Goal: Information Seeking & Learning: Check status

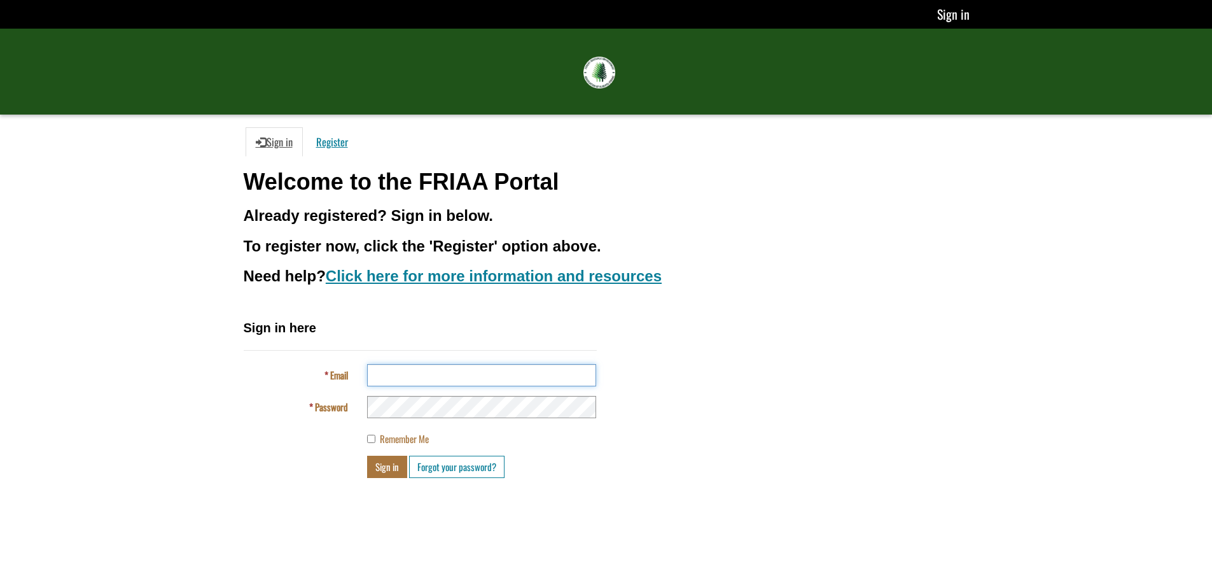
type input "**********"
click at [357, 409] on div at bounding box center [481, 407] width 248 height 22
click at [309, 406] on div "Password" at bounding box center [420, 407] width 372 height 22
click at [1001, 496] on body "You’re offline. This is a read only version of the page. Sign in FRIAA Submissi…" at bounding box center [606, 292] width 1212 height 585
click at [394, 473] on button "Sign in" at bounding box center [387, 466] width 40 height 22
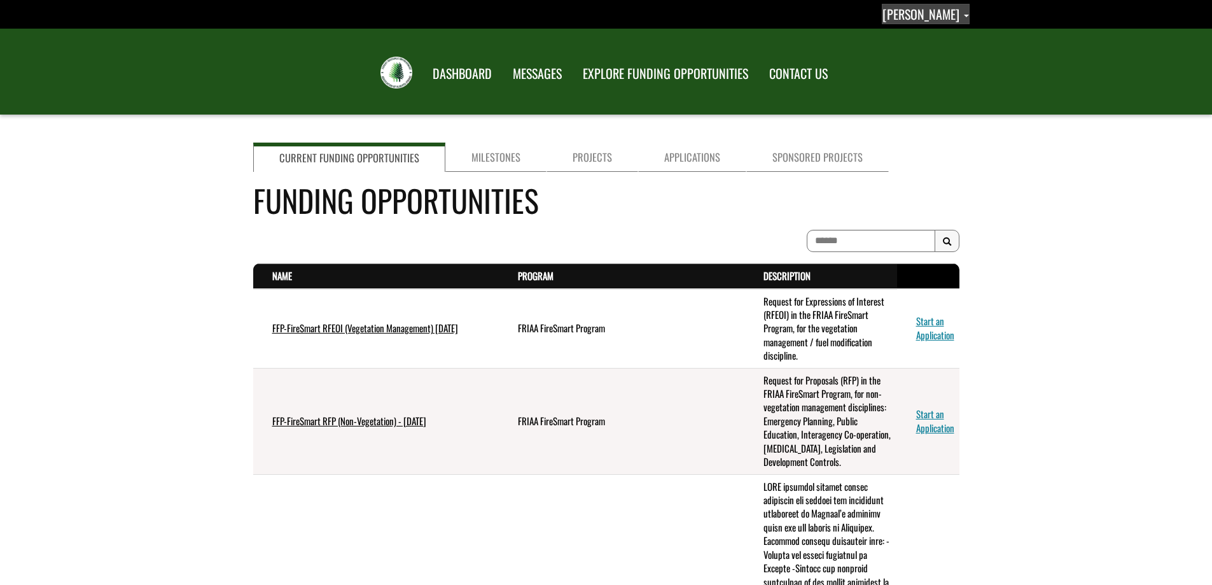
click at [926, 19] on span "[PERSON_NAME]" at bounding box center [920, 13] width 77 height 19
click at [917, 36] on link "Profile" at bounding box center [919, 37] width 99 height 17
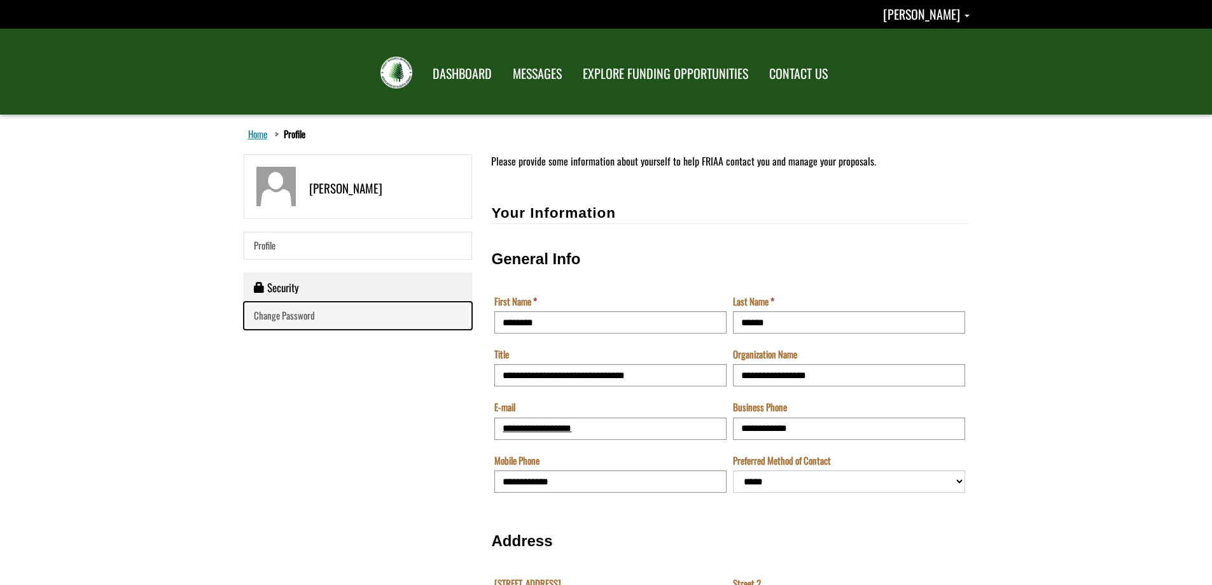
click at [291, 319] on span "Change Password" at bounding box center [284, 315] width 61 height 14
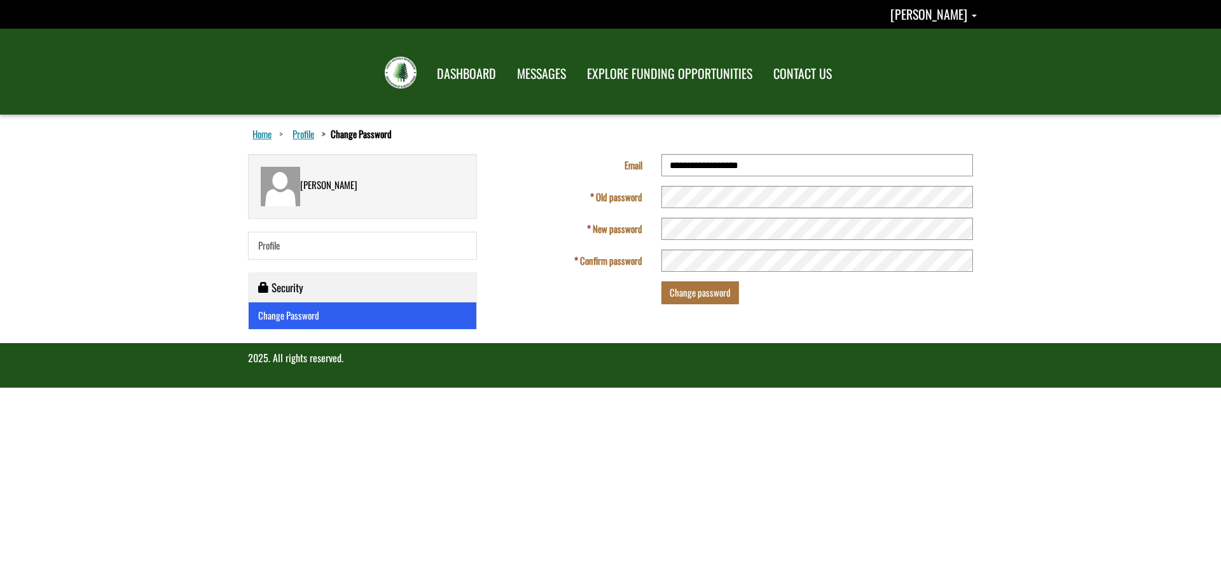
click at [695, 272] on fieldset "**********" at bounding box center [734, 233] width 477 height 159
click at [690, 292] on button "Change password" at bounding box center [701, 292] width 78 height 22
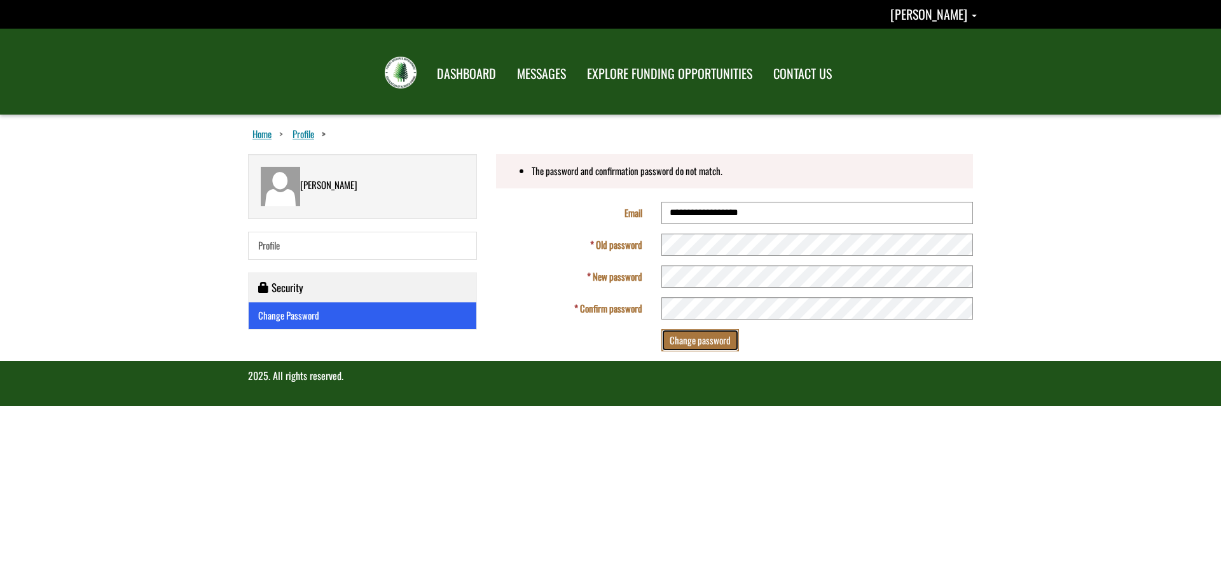
click at [709, 345] on button "Change password" at bounding box center [701, 340] width 78 height 22
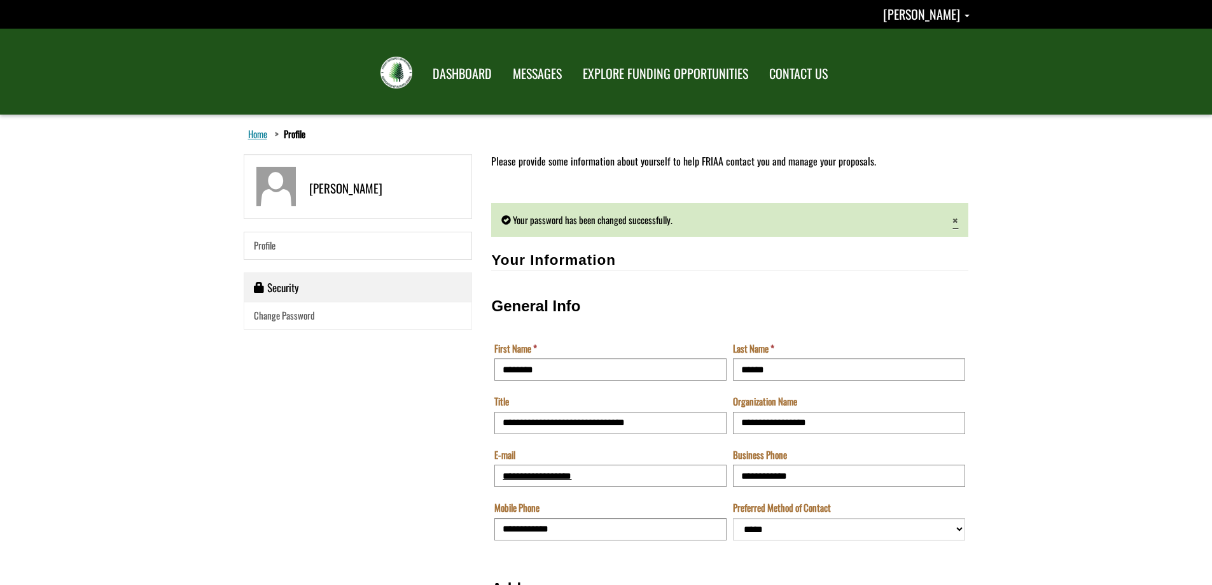
click at [1088, 364] on form "**********" at bounding box center [606, 499] width 1212 height 770
drag, startPoint x: 454, startPoint y: 69, endPoint x: 892, endPoint y: 264, distance: 480.1
click at [454, 69] on link "DASHBOARD" at bounding box center [462, 73] width 80 height 33
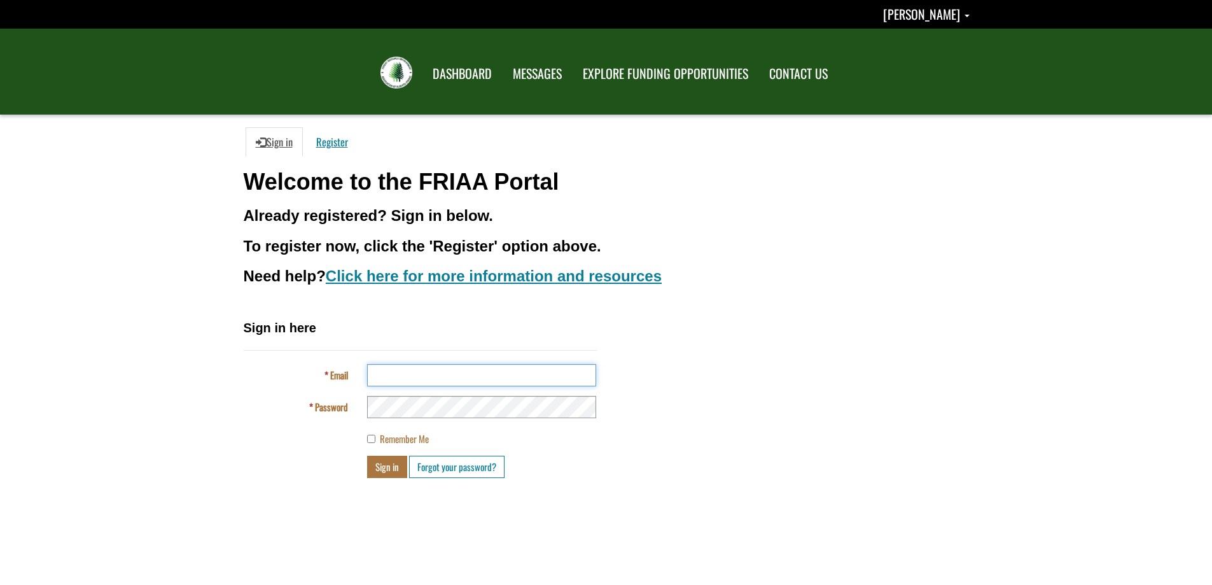
type input "**********"
click at [112, 328] on body "You’re offline. This is a read only version of the page. Samantha Benton Profil…" at bounding box center [606, 292] width 1212 height 585
click at [381, 466] on button "Sign in" at bounding box center [387, 466] width 40 height 22
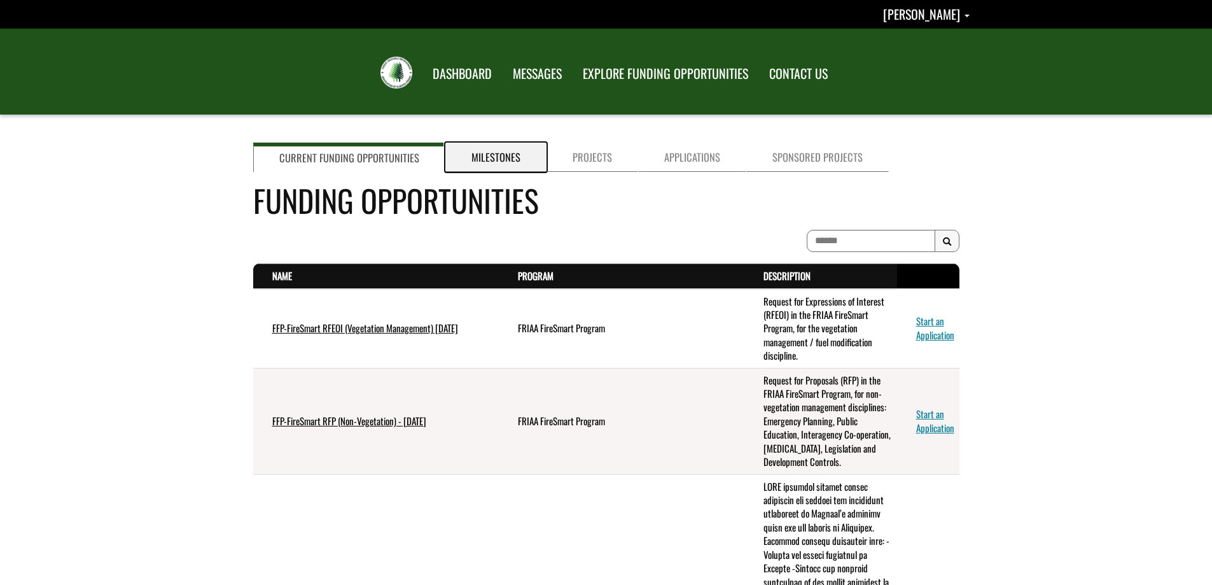
click at [480, 152] on link "Milestones" at bounding box center [495, 156] width 101 height 29
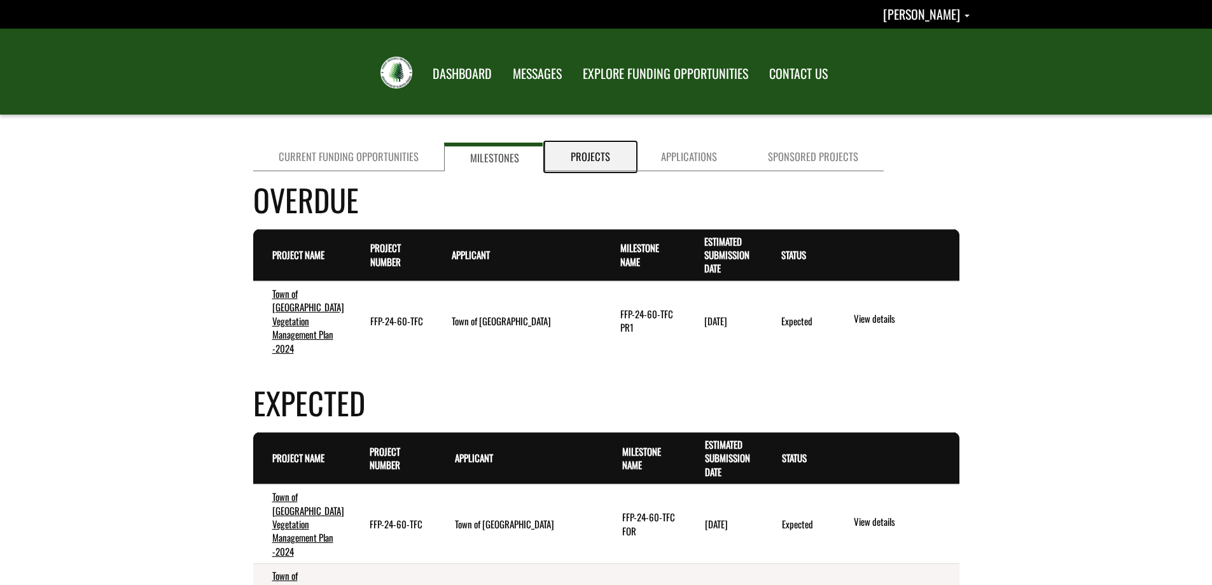
click at [585, 158] on link "Projects" at bounding box center [590, 156] width 90 height 29
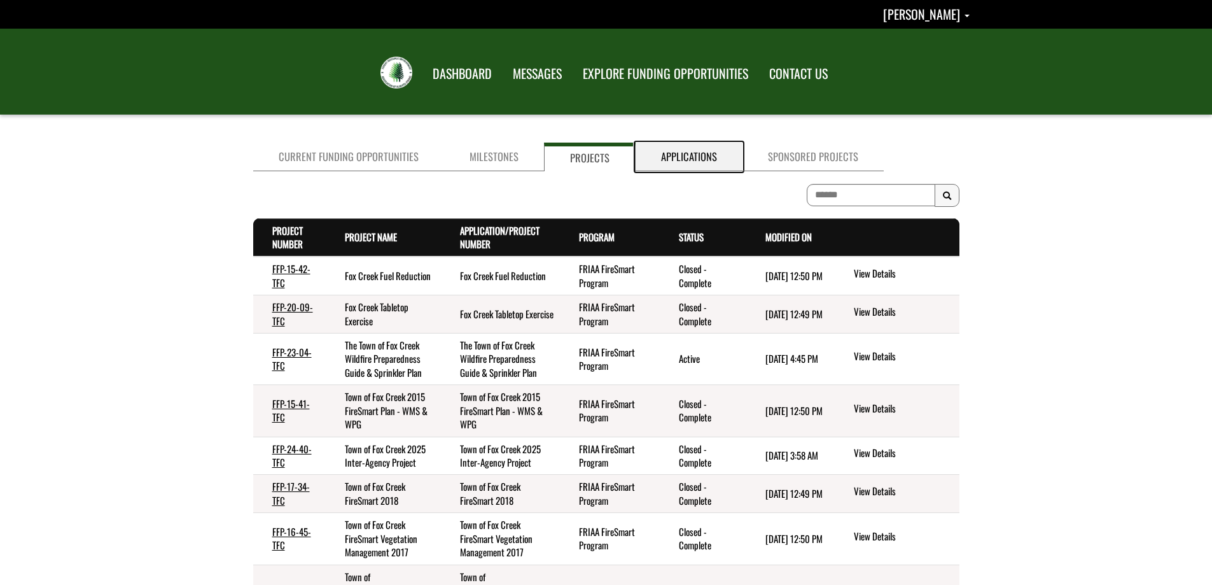
click at [651, 152] on link "Applications" at bounding box center [688, 156] width 107 height 29
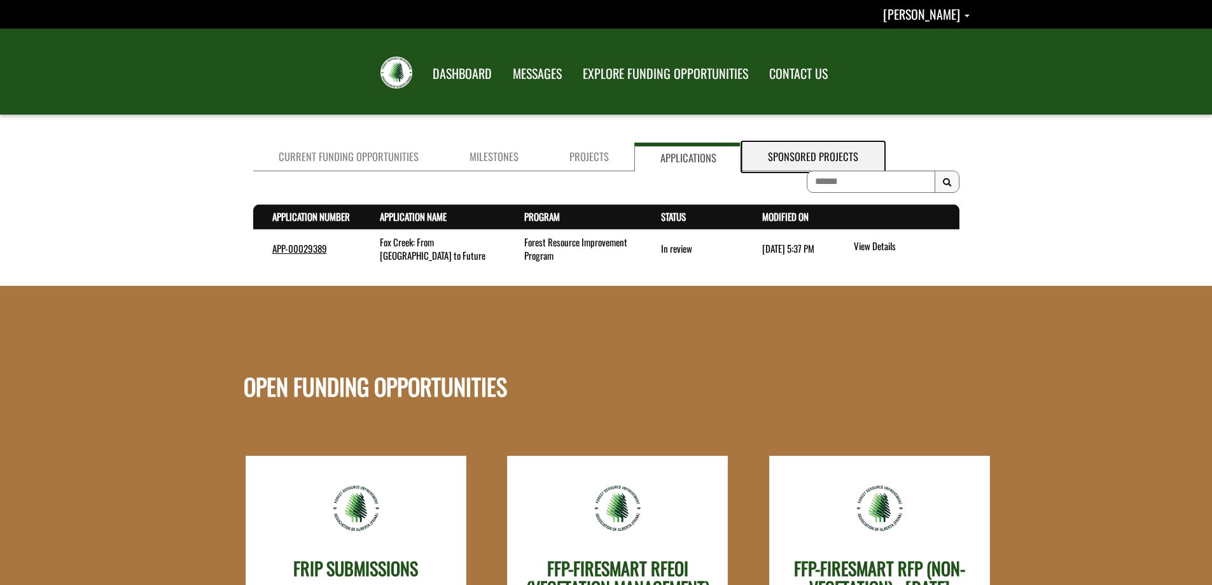
click at [763, 158] on link "Sponsored Projects" at bounding box center [812, 156] width 141 height 29
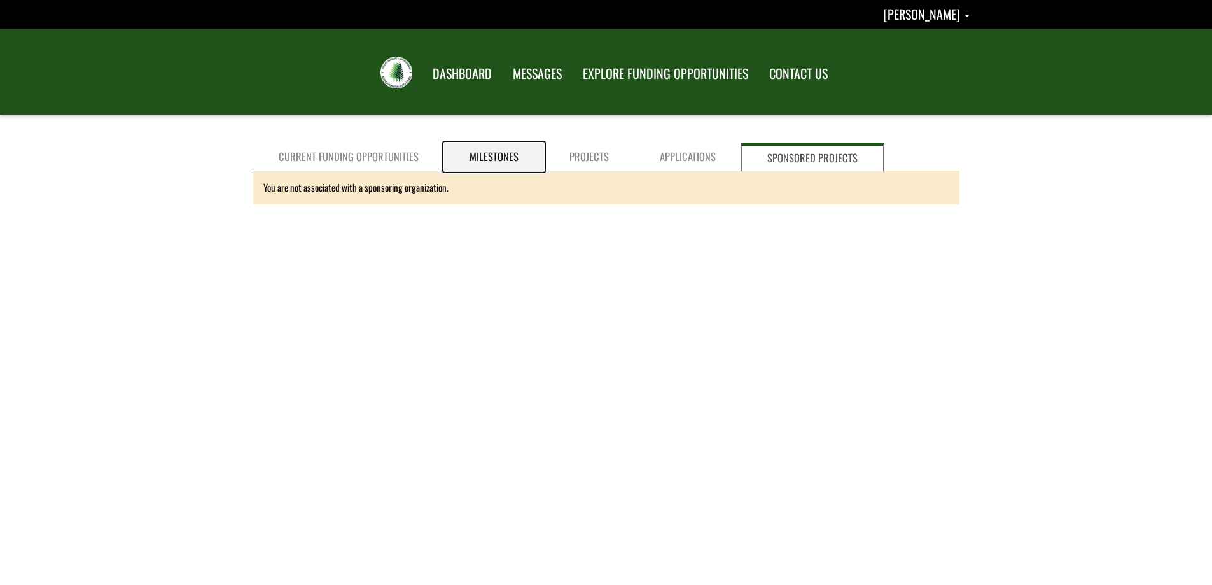
click at [476, 160] on link "Milestones" at bounding box center [494, 156] width 100 height 29
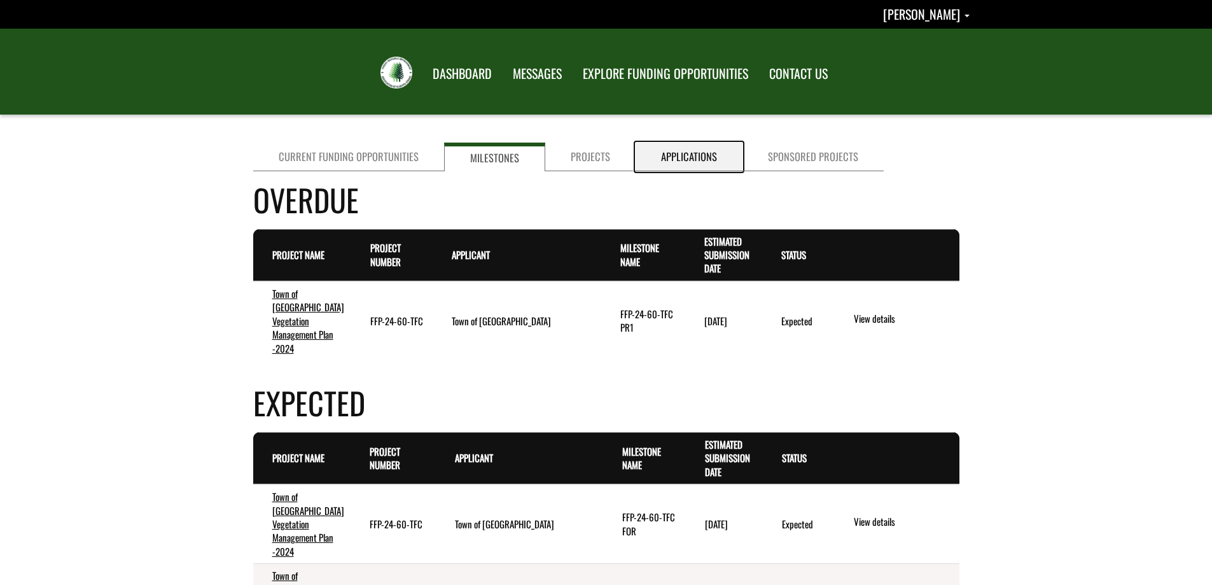
click at [679, 157] on link "Applications" at bounding box center [688, 156] width 107 height 29
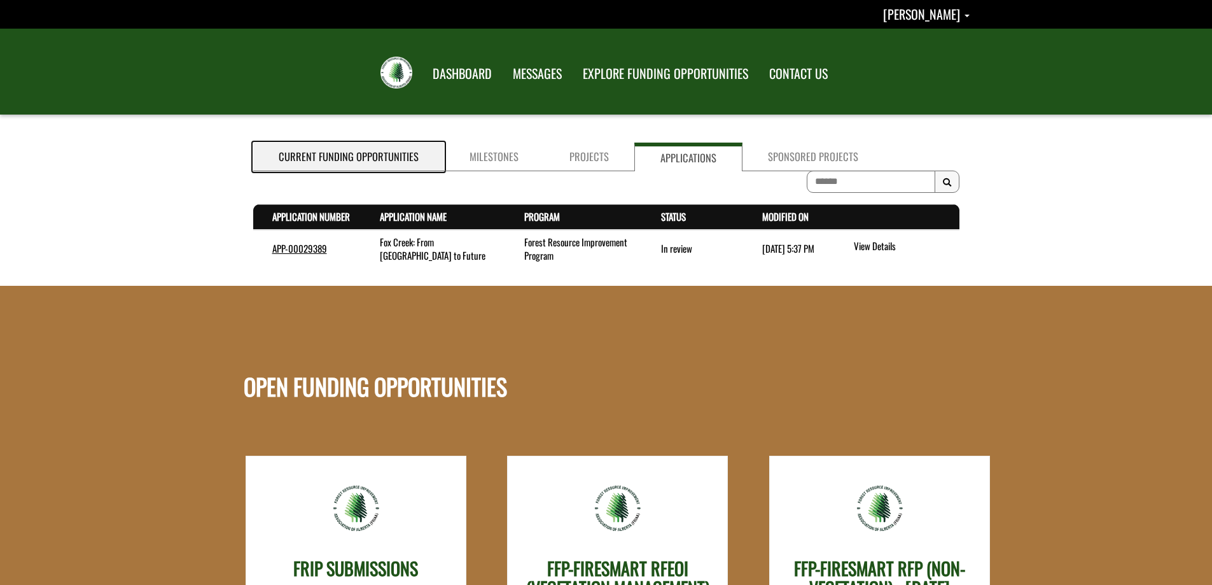
click at [372, 166] on link "Current Funding Opportunities" at bounding box center [348, 156] width 191 height 29
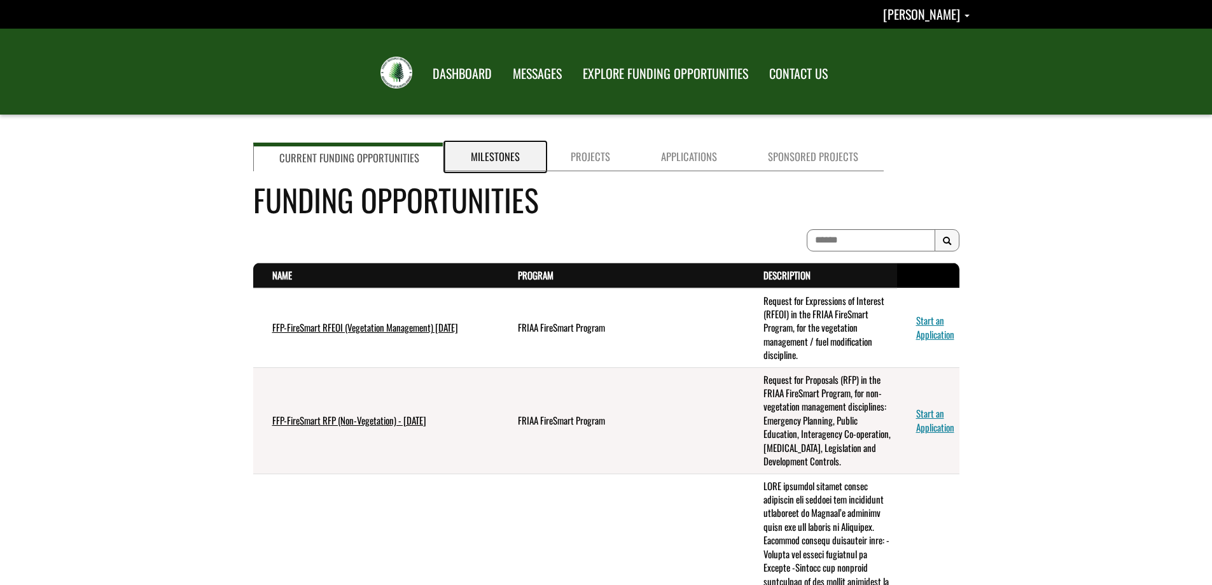
drag, startPoint x: 504, startPoint y: 158, endPoint x: 338, endPoint y: 188, distance: 168.1
click at [504, 158] on link "Milestones" at bounding box center [495, 156] width 100 height 29
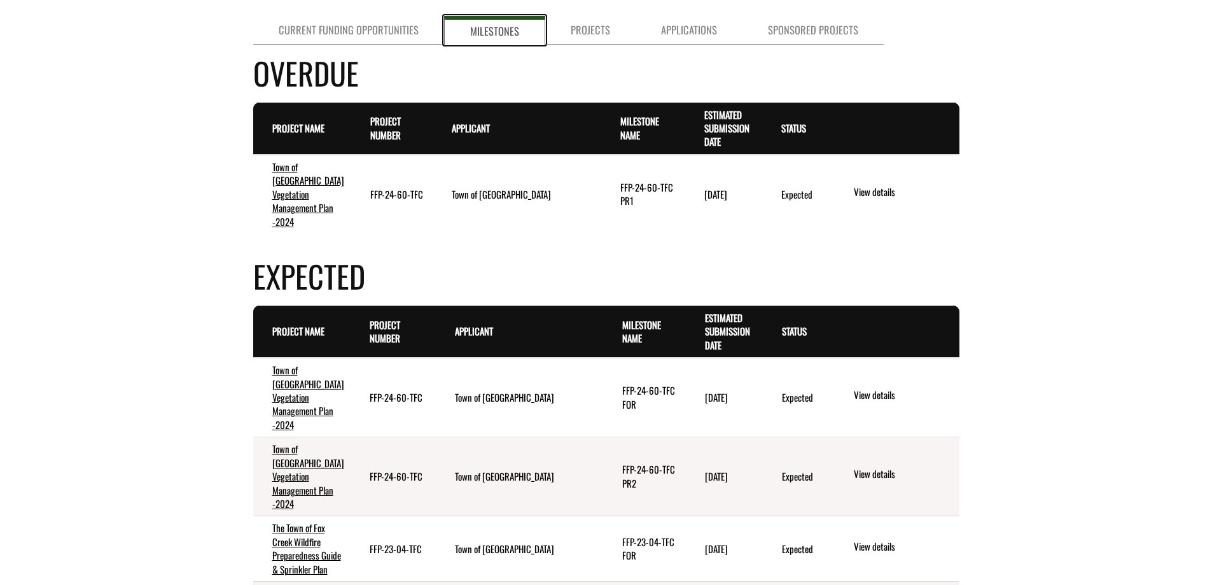
scroll to position [127, 0]
click at [317, 198] on link "Town of Fox Creek Vegetation Management Plan -2024" at bounding box center [308, 193] width 72 height 69
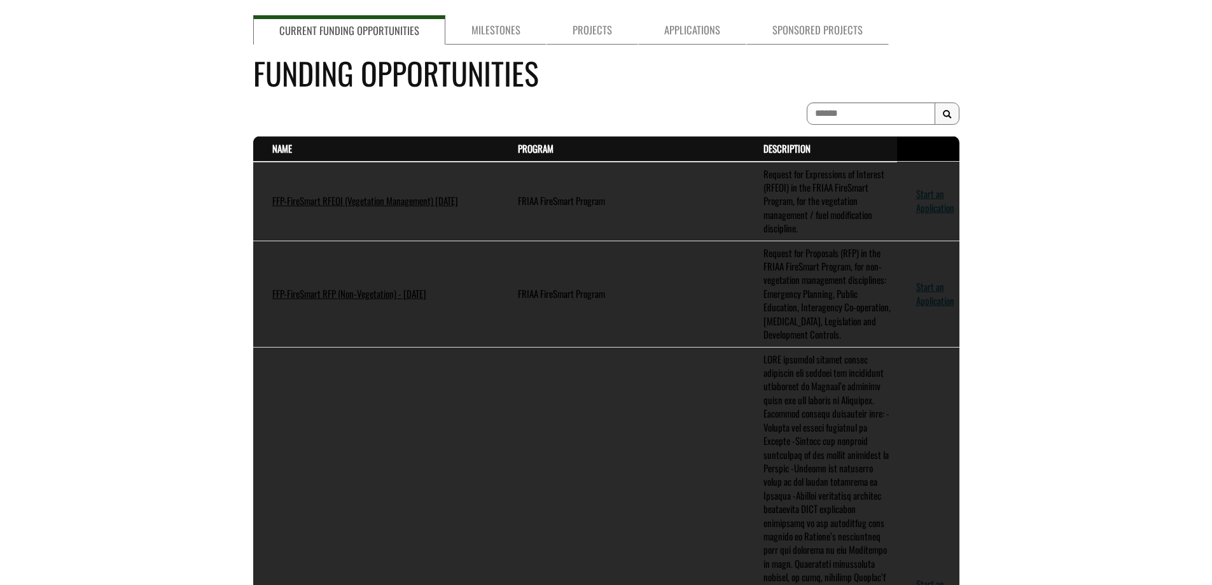
scroll to position [127, 0]
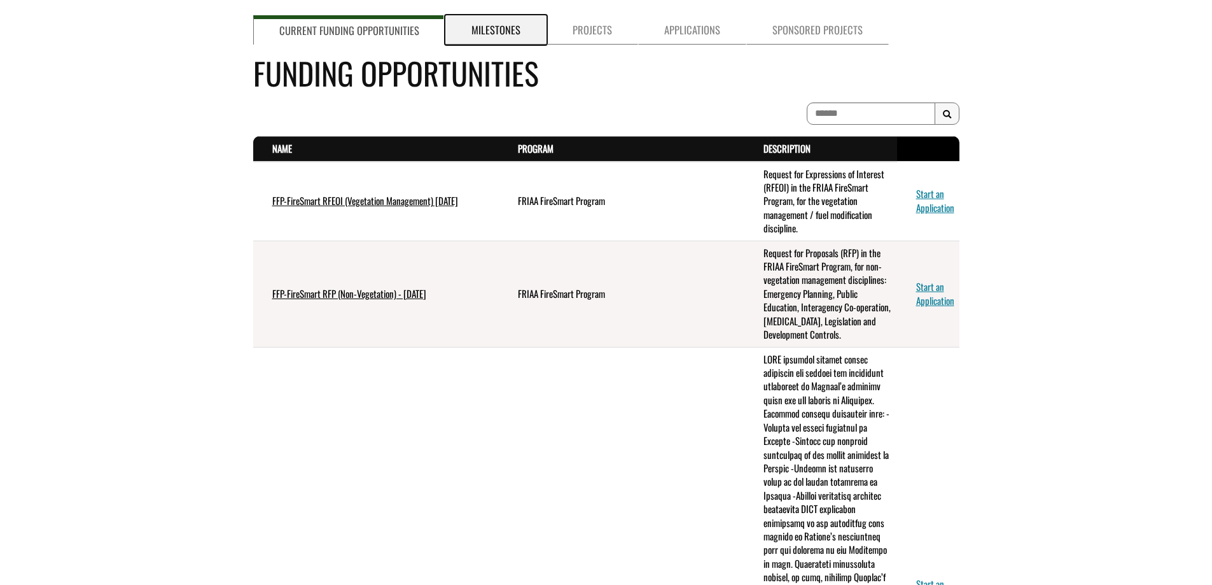
click at [521, 39] on link "Milestones" at bounding box center [495, 29] width 101 height 29
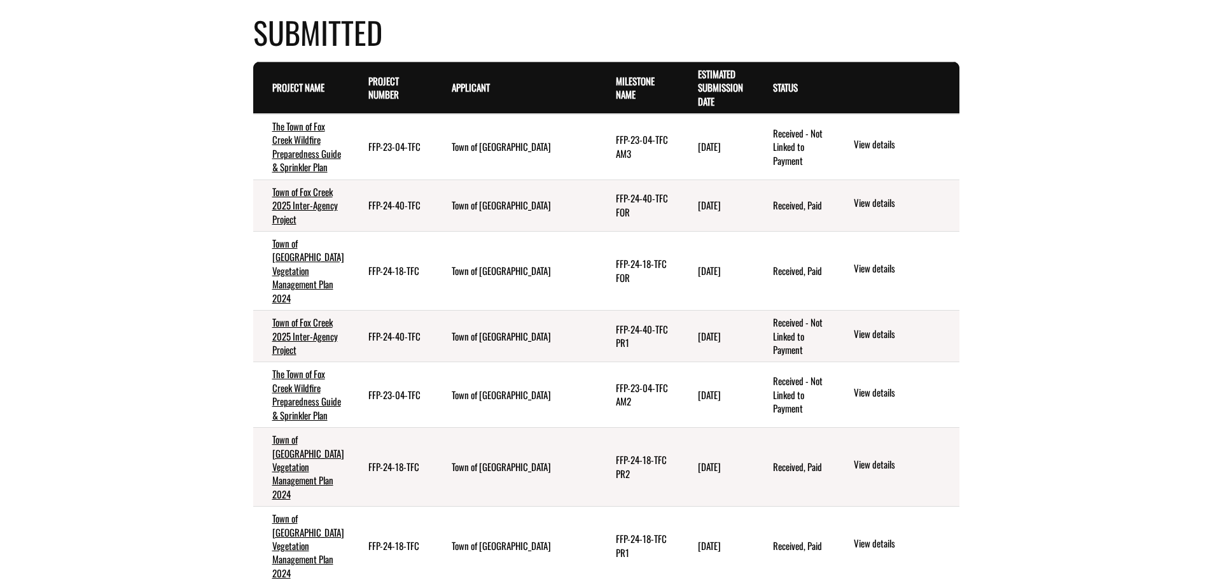
scroll to position [827, 0]
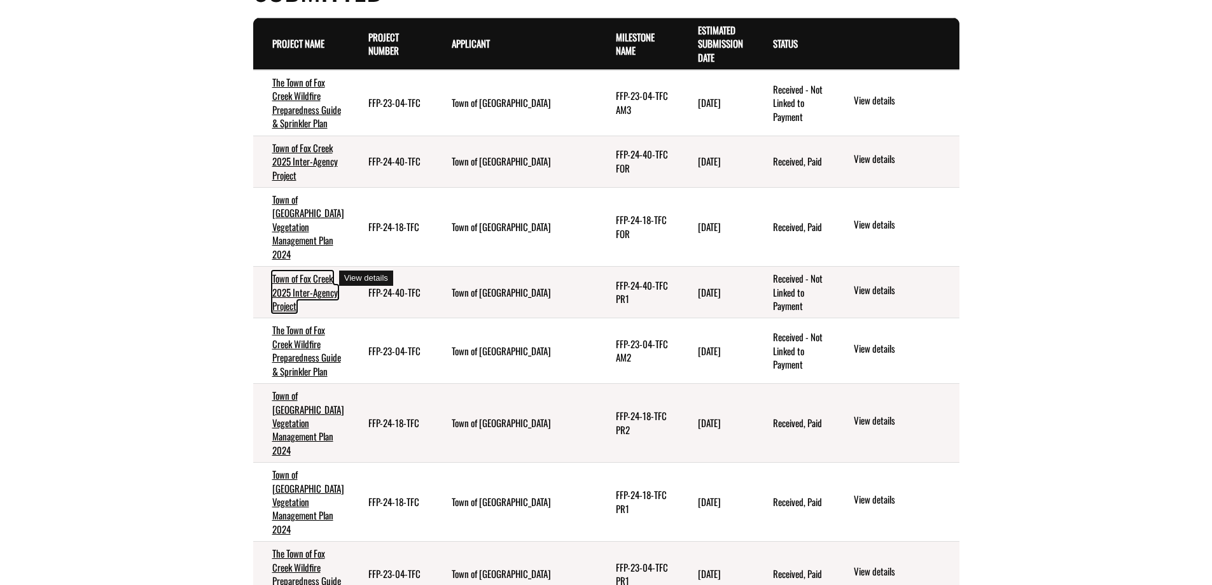
click at [296, 291] on link "Town of Fox Creek 2025 Inter-Agency Project" at bounding box center [305, 291] width 66 height 41
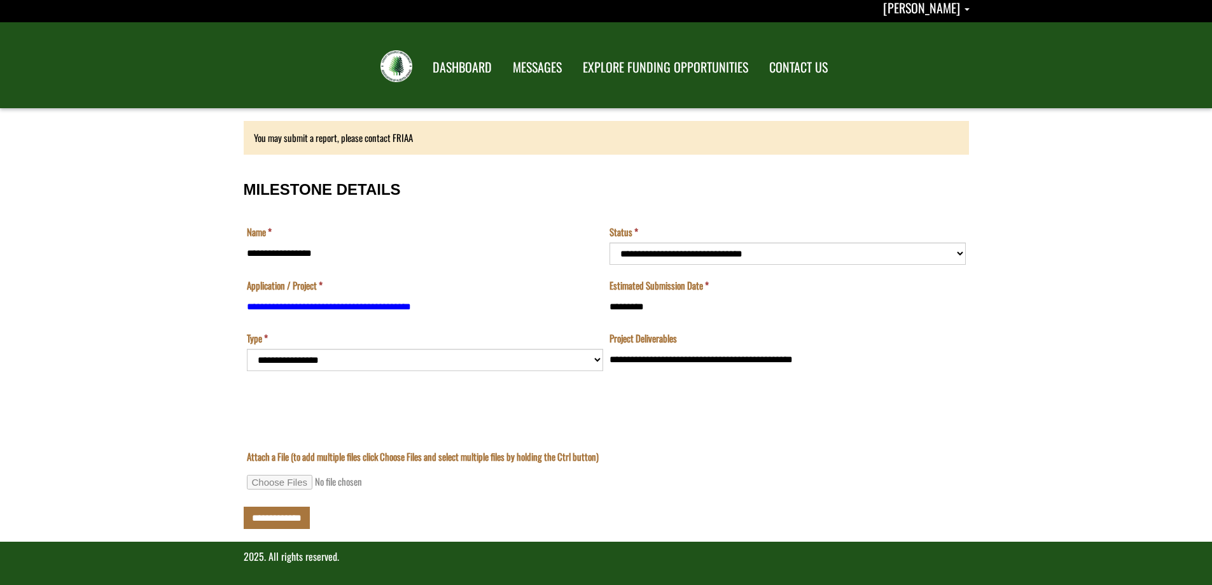
scroll to position [8, 0]
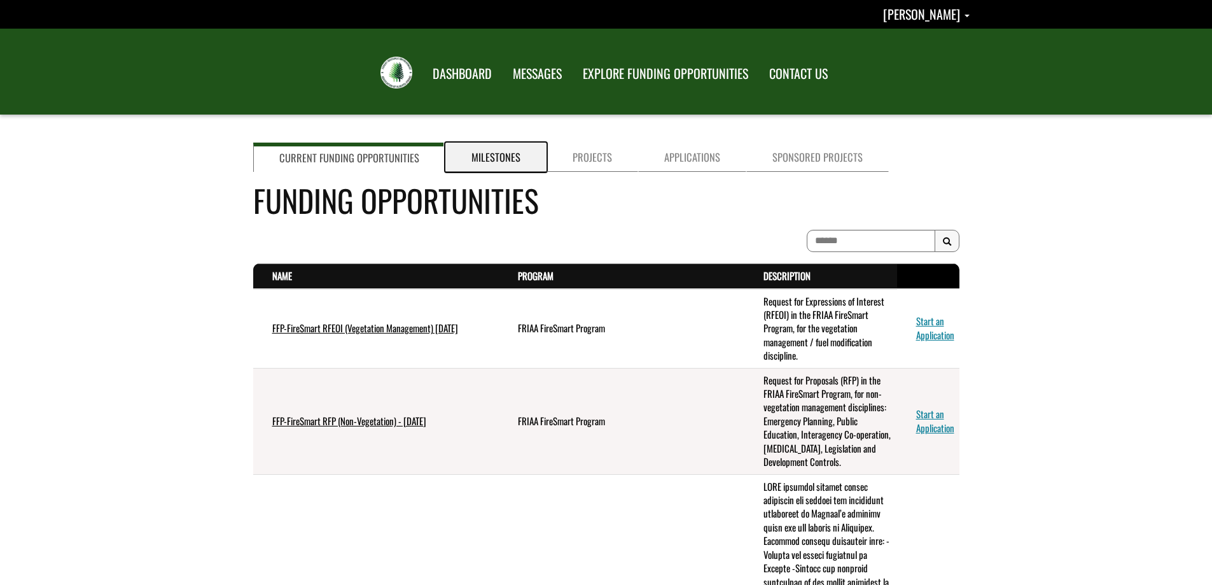
click at [484, 151] on link "Milestones" at bounding box center [495, 156] width 101 height 29
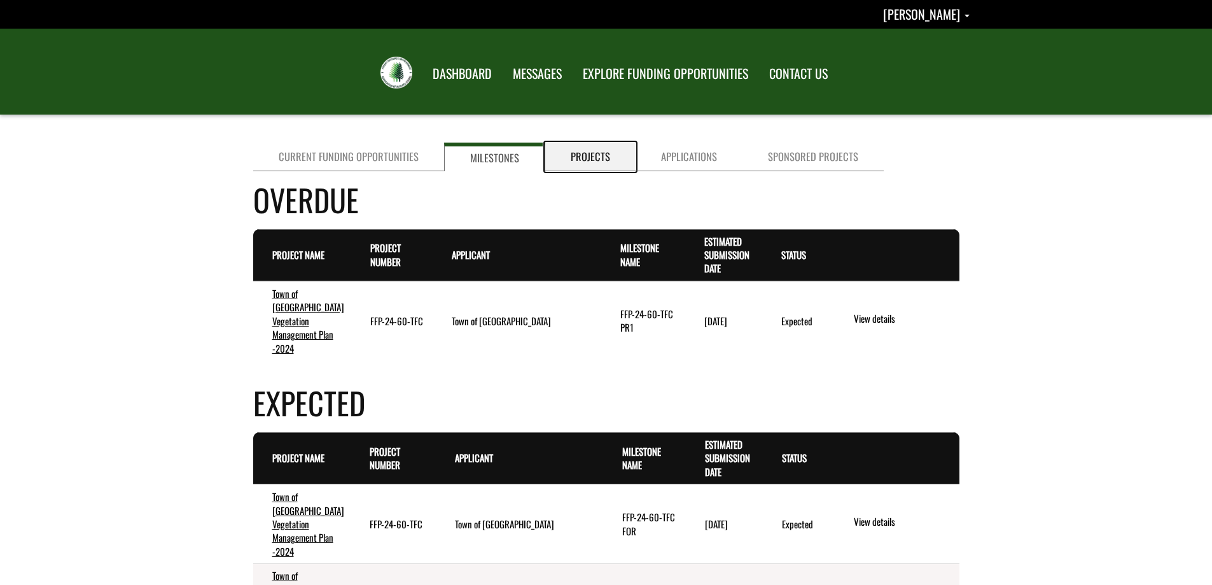
click at [593, 151] on link "Projects" at bounding box center [590, 156] width 90 height 29
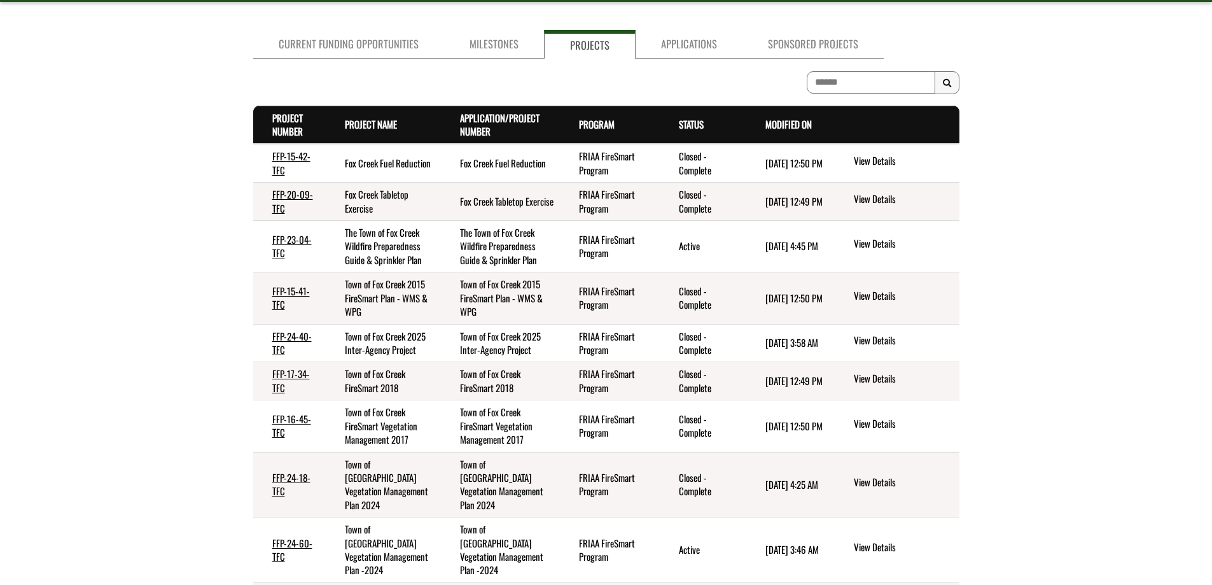
scroll to position [191, 0]
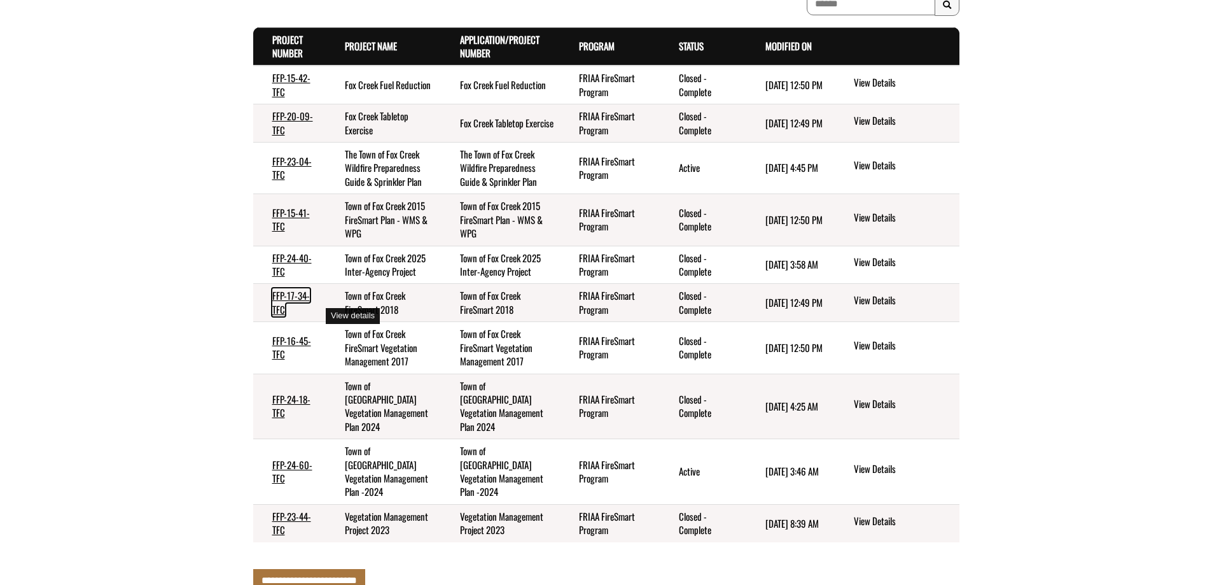
drag, startPoint x: 279, startPoint y: 317, endPoint x: 293, endPoint y: 330, distance: 18.9
click at [279, 316] on link "FFP-17-34-TFC" at bounding box center [291, 301] width 38 height 27
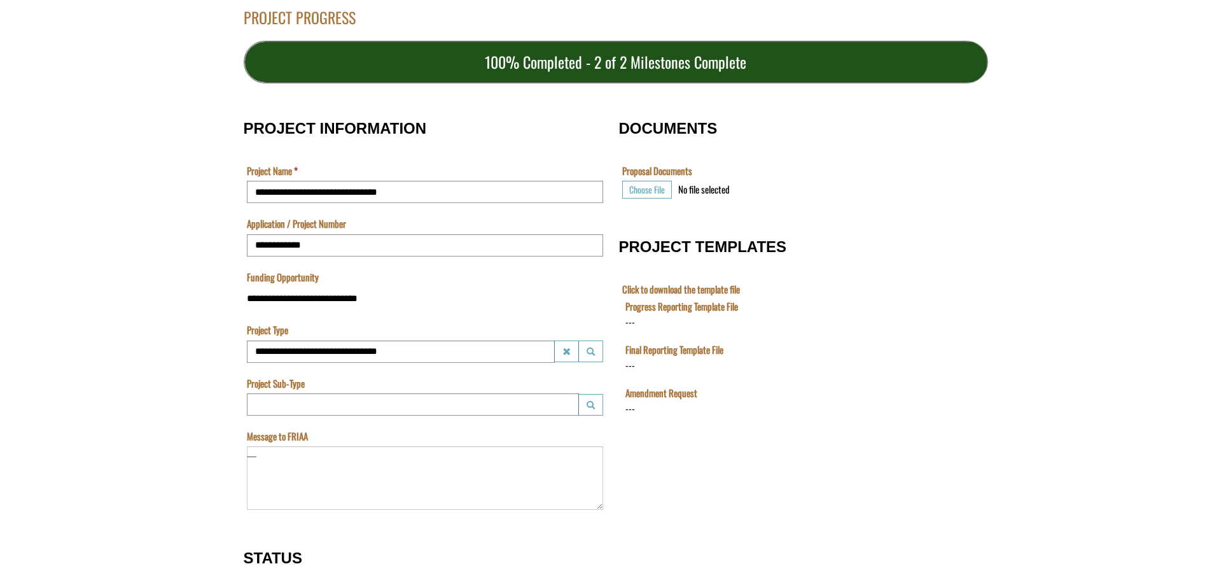
scroll to position [64, 0]
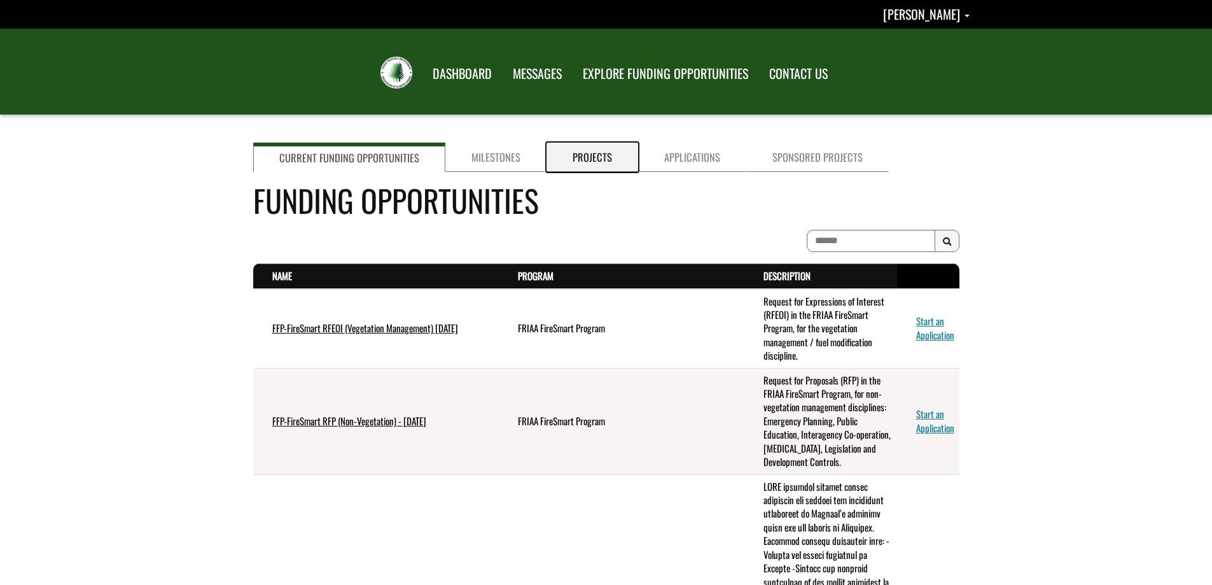
click at [546, 160] on link "Projects" at bounding box center [592, 156] width 92 height 29
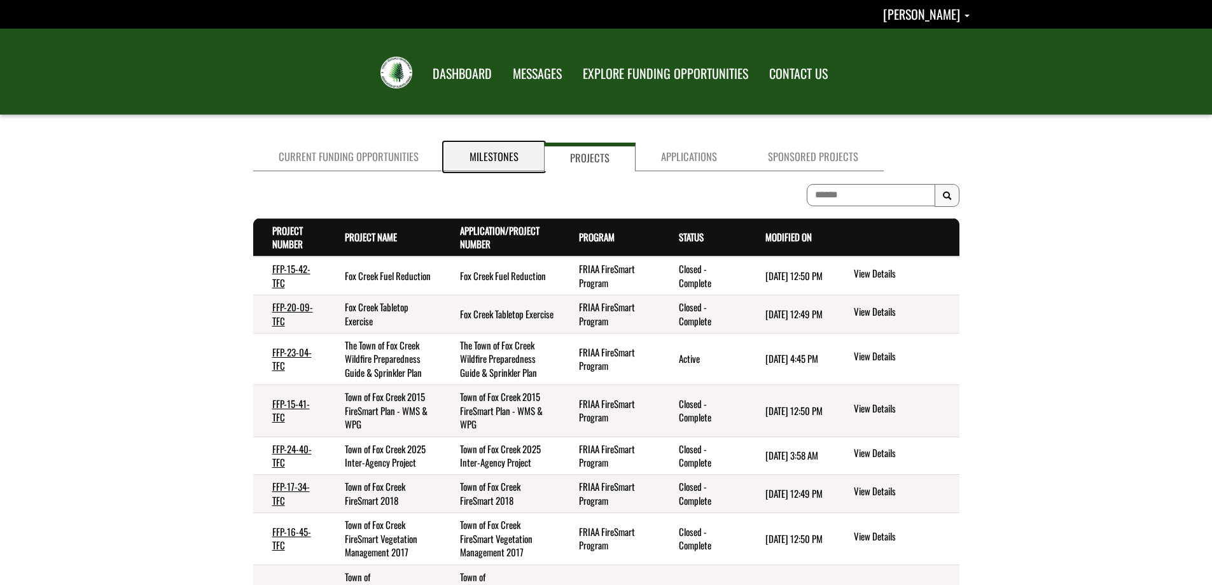
click at [513, 157] on link "Milestones" at bounding box center [494, 156] width 100 height 29
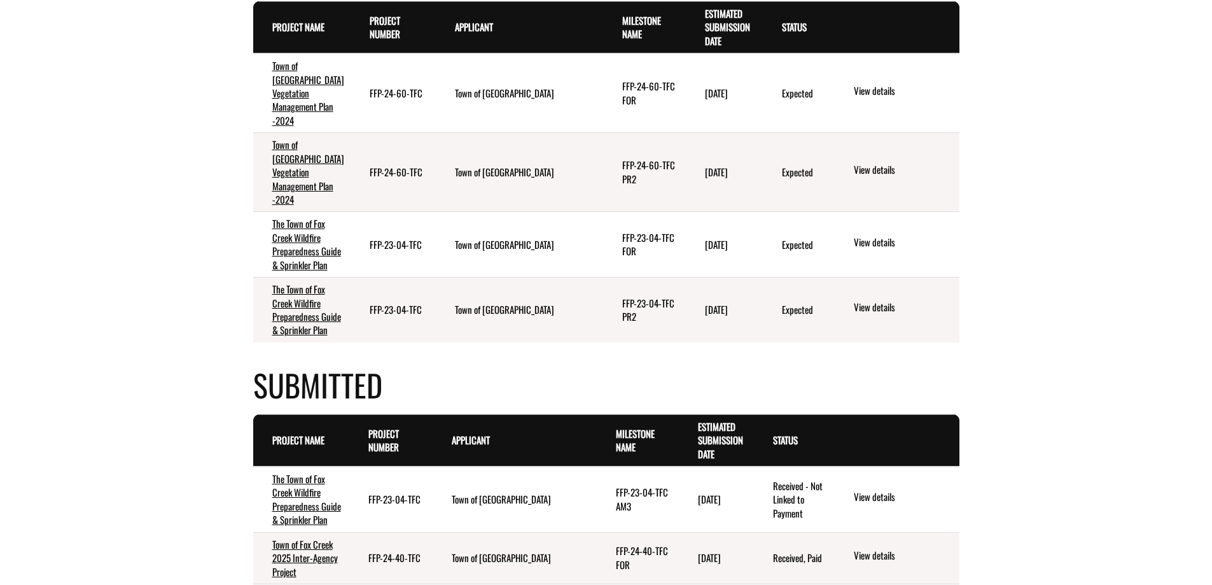
scroll to position [509, 0]
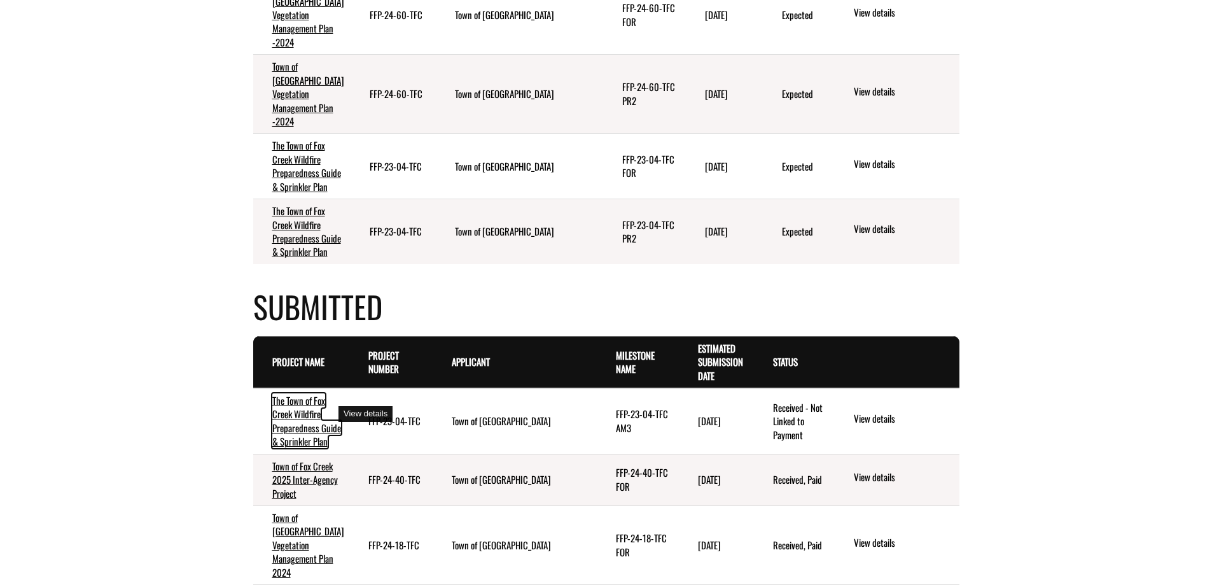
click at [280, 420] on link "The Town of Fox Creek Wildfire Preparedness Guide & Sprinkler Plan" at bounding box center [306, 420] width 69 height 55
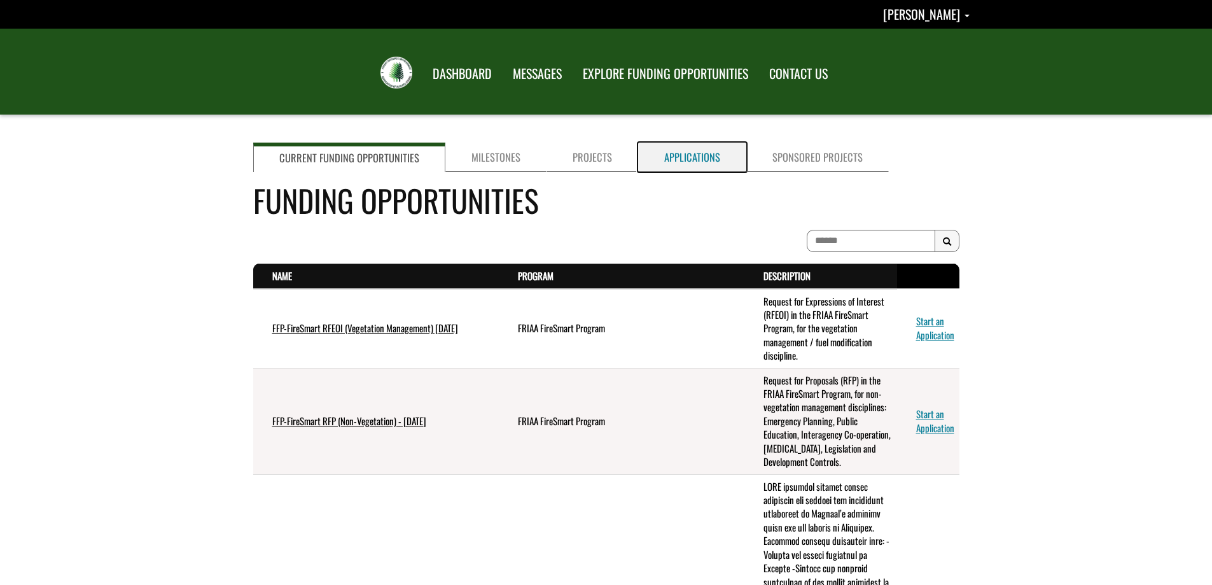
drag, startPoint x: 692, startPoint y: 168, endPoint x: 324, endPoint y: 204, distance: 370.0
click at [692, 168] on link "Applications" at bounding box center [692, 156] width 108 height 29
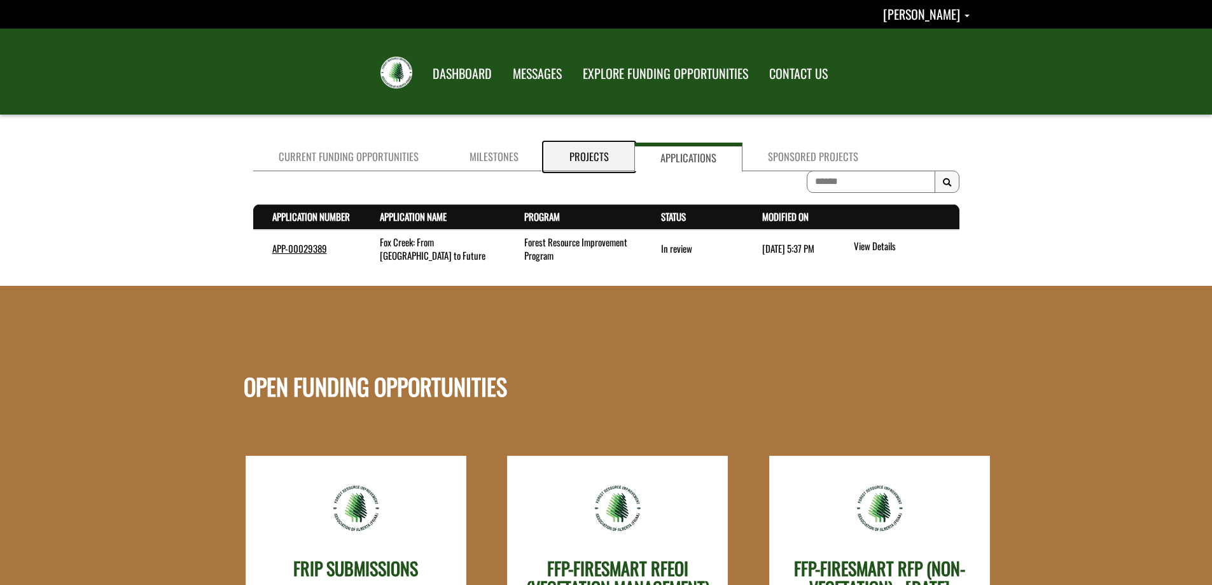
click at [555, 155] on link "Projects" at bounding box center [589, 156] width 90 height 29
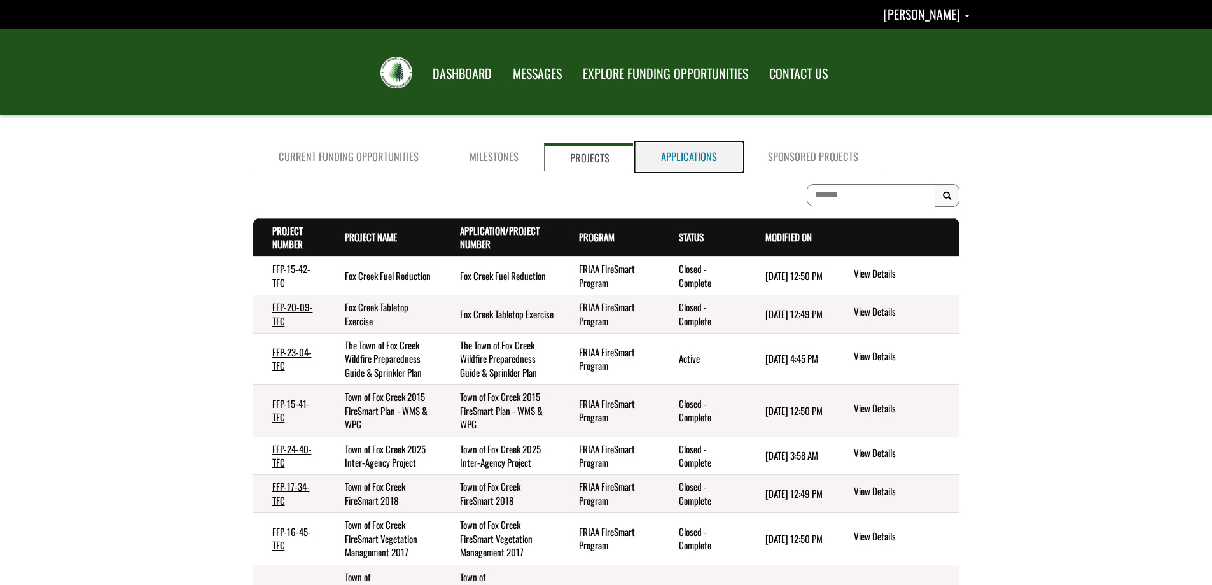
drag, startPoint x: 689, startPoint y: 158, endPoint x: 309, endPoint y: 396, distance: 448.5
click at [688, 158] on link "Applications" at bounding box center [688, 156] width 107 height 29
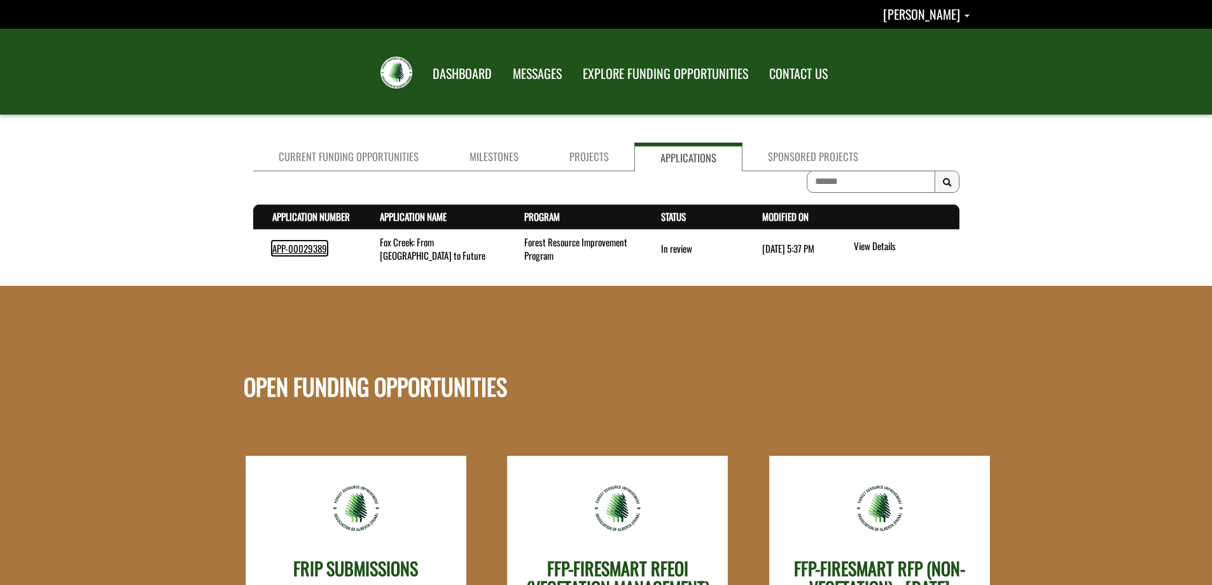
drag, startPoint x: 282, startPoint y: 247, endPoint x: 270, endPoint y: 251, distance: 13.5
click at [282, 247] on link "APP-00029389" at bounding box center [299, 248] width 55 height 14
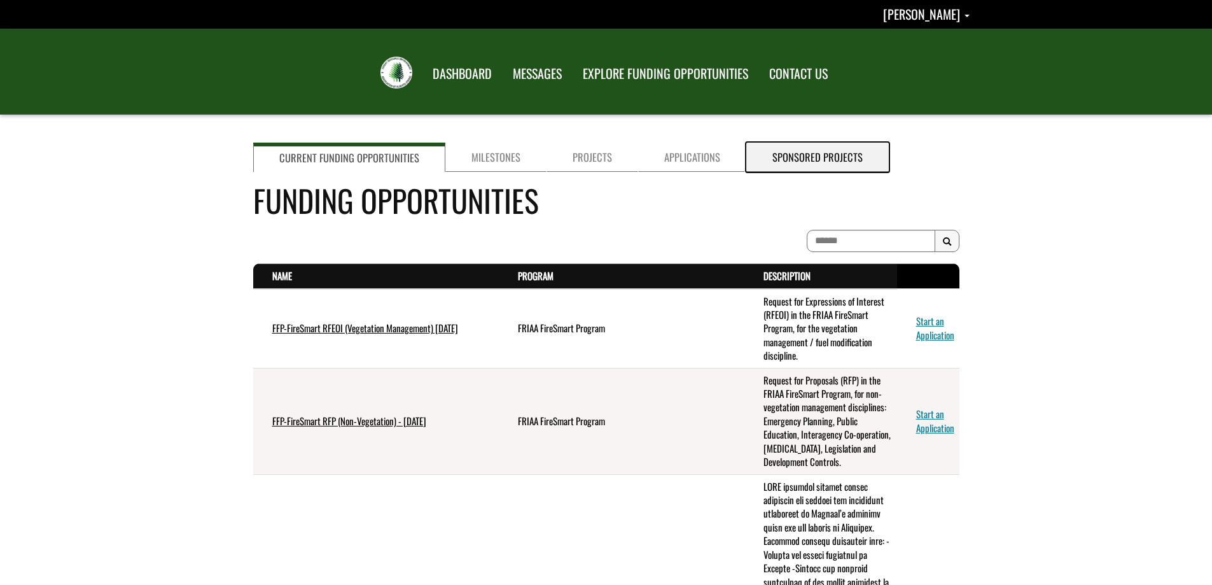
click at [838, 157] on link "Sponsored Projects" at bounding box center [817, 156] width 142 height 29
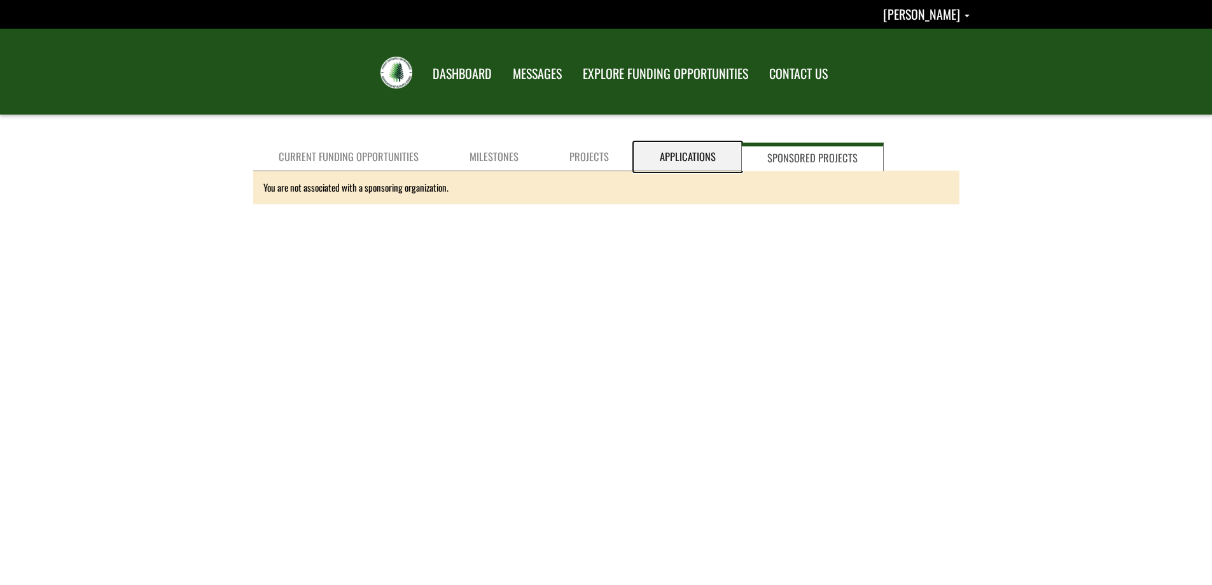
click at [680, 155] on link "Applications" at bounding box center [687, 156] width 107 height 29
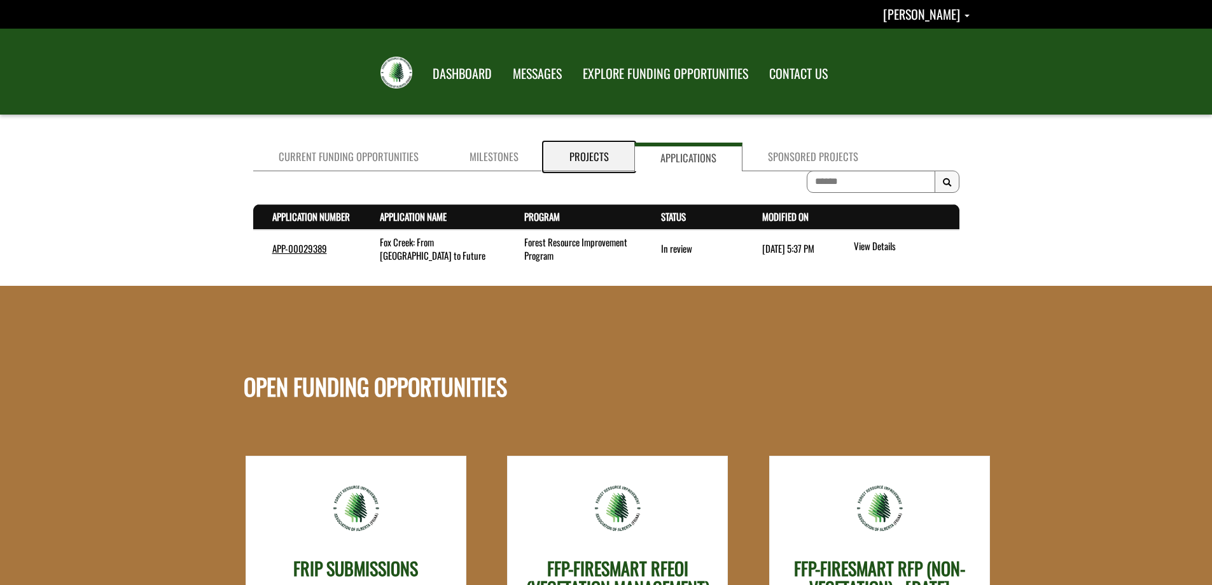
click at [590, 158] on link "Projects" at bounding box center [589, 156] width 90 height 29
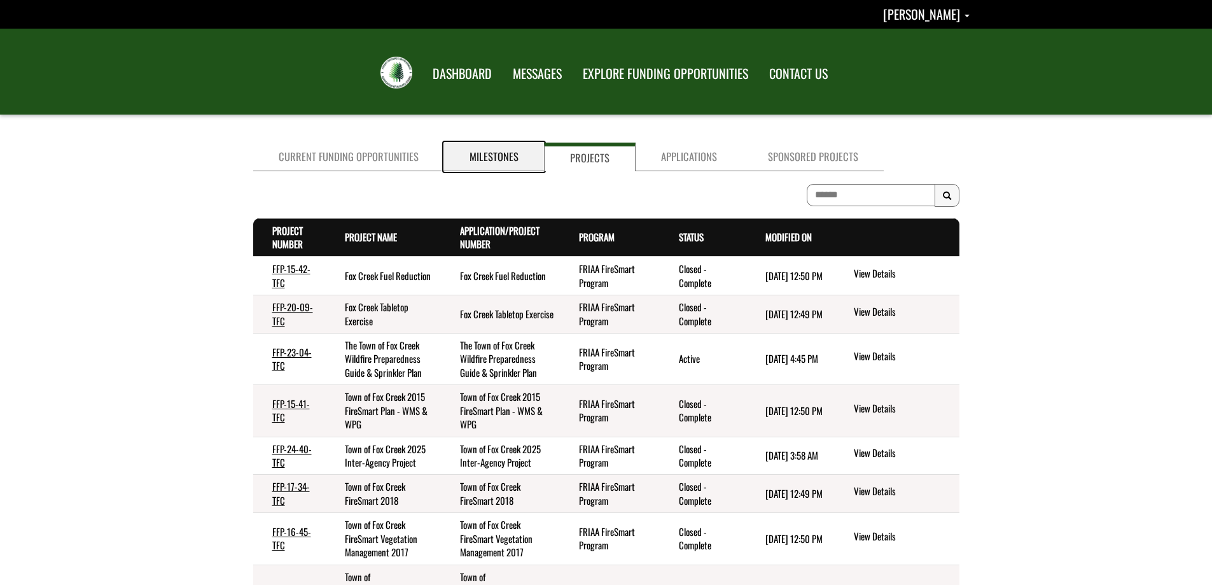
click at [507, 155] on link "Milestones" at bounding box center [494, 156] width 100 height 29
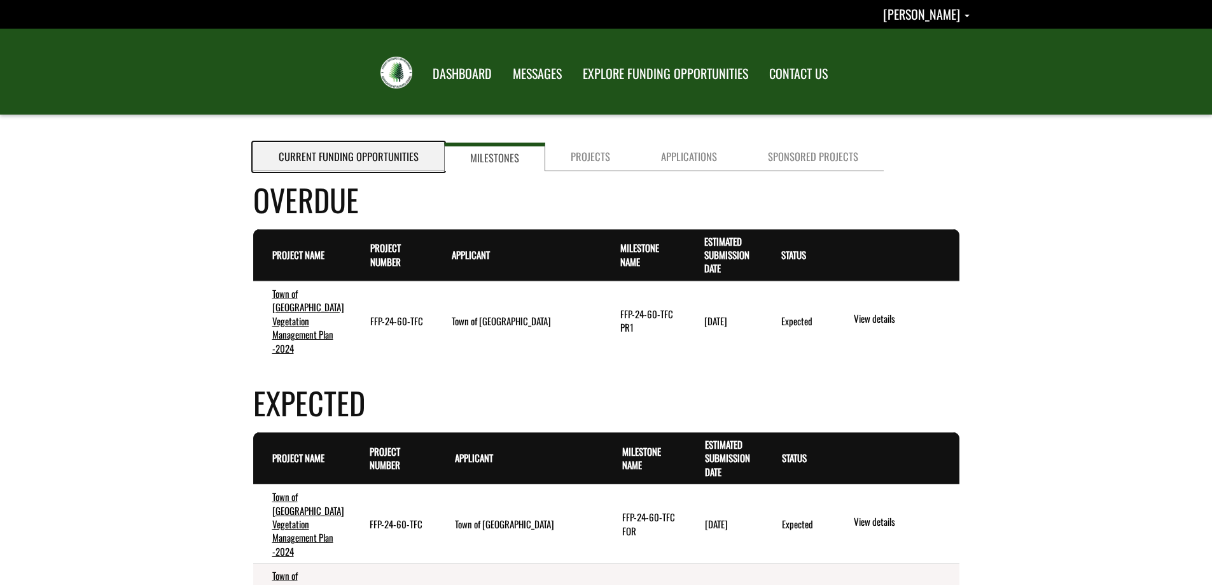
click at [359, 156] on link "Current Funding Opportunities" at bounding box center [348, 156] width 191 height 29
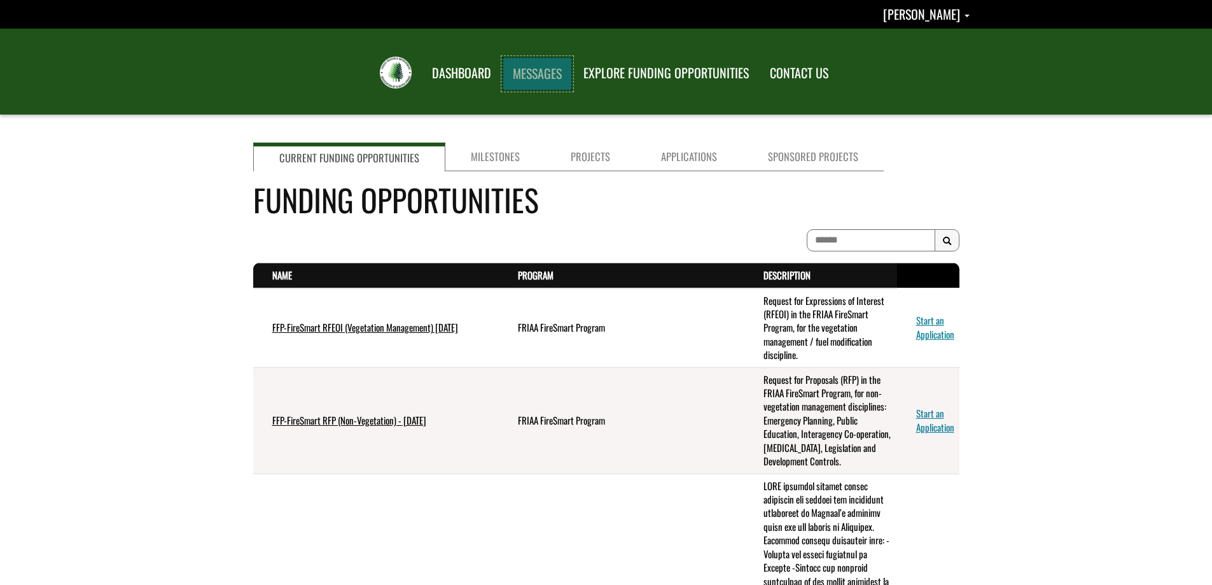
click at [528, 68] on link "MESSAGES" at bounding box center [537, 73] width 69 height 33
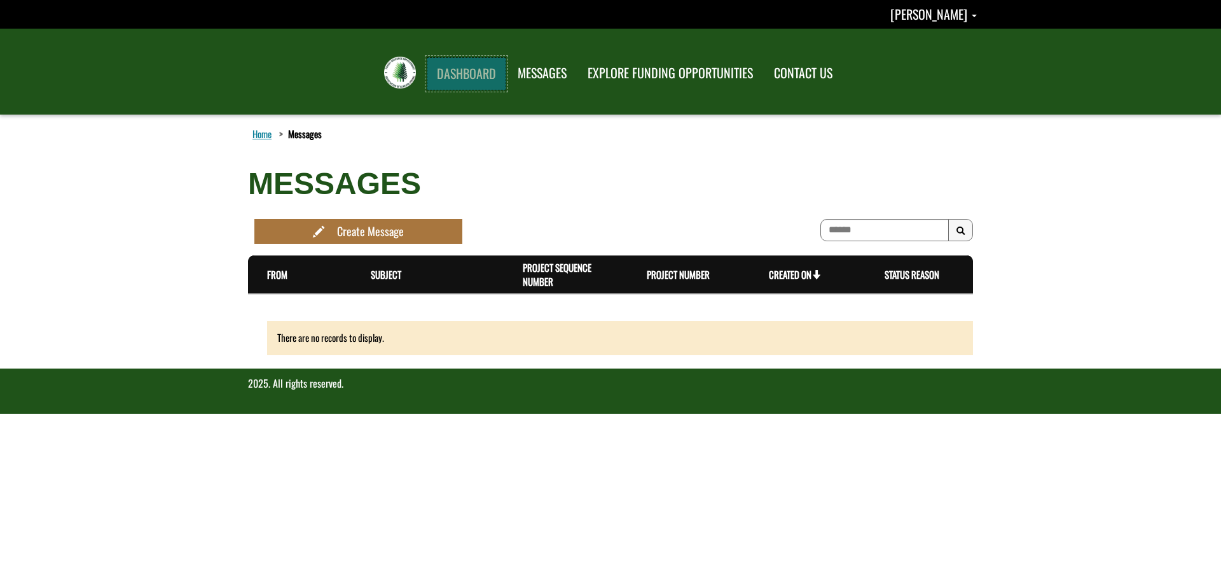
click at [473, 66] on link "DASHBOARD" at bounding box center [467, 73] width 80 height 33
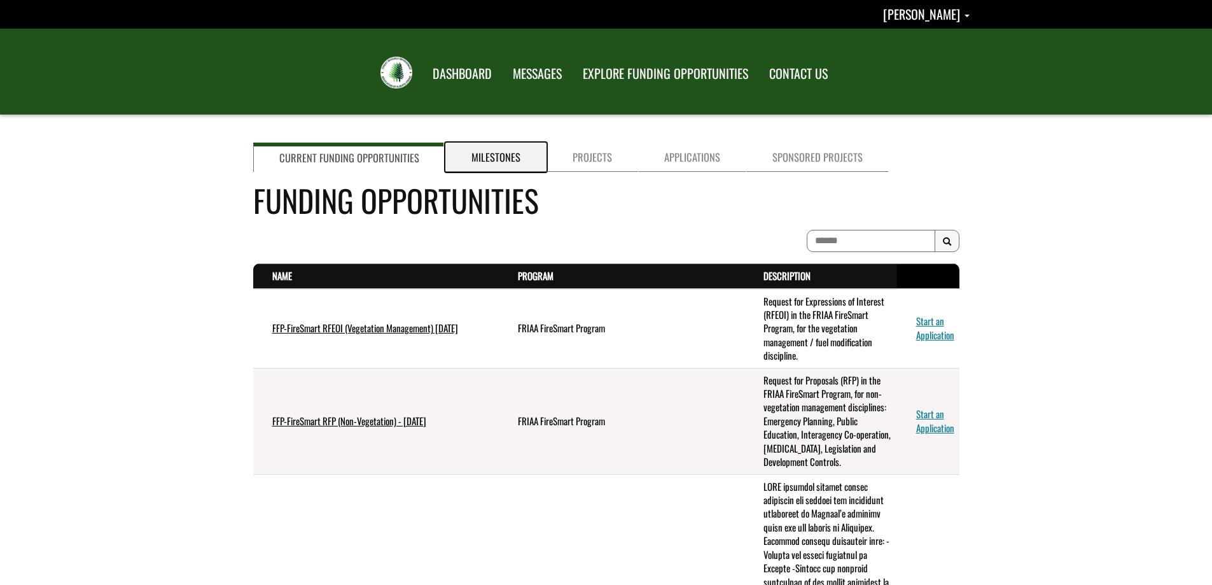
click at [464, 156] on link "Milestones" at bounding box center [495, 156] width 101 height 29
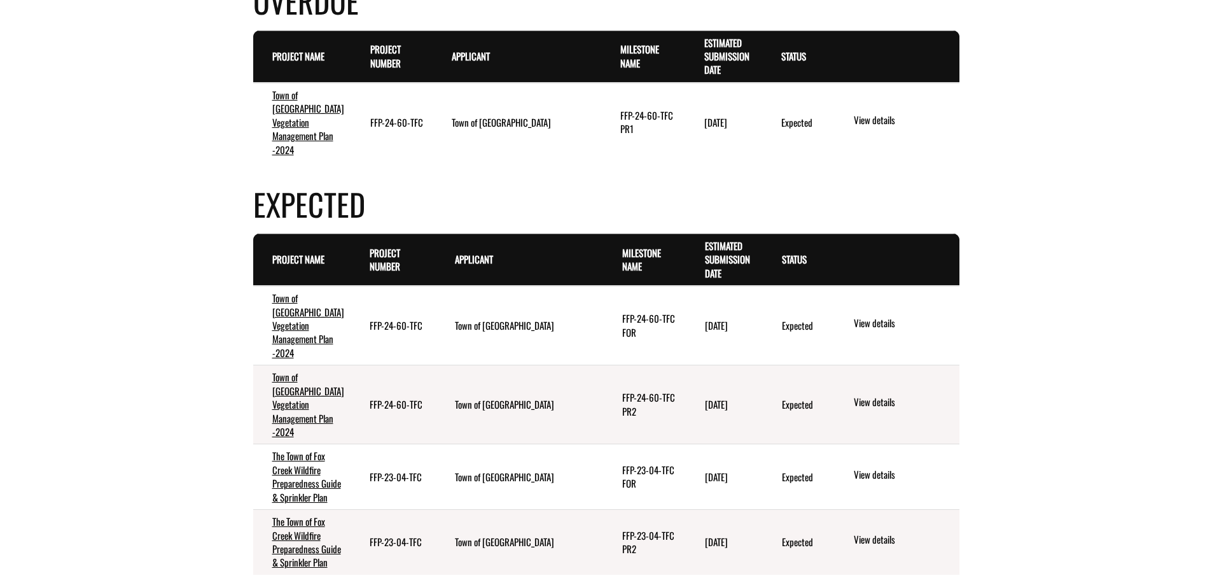
scroll to position [191, 0]
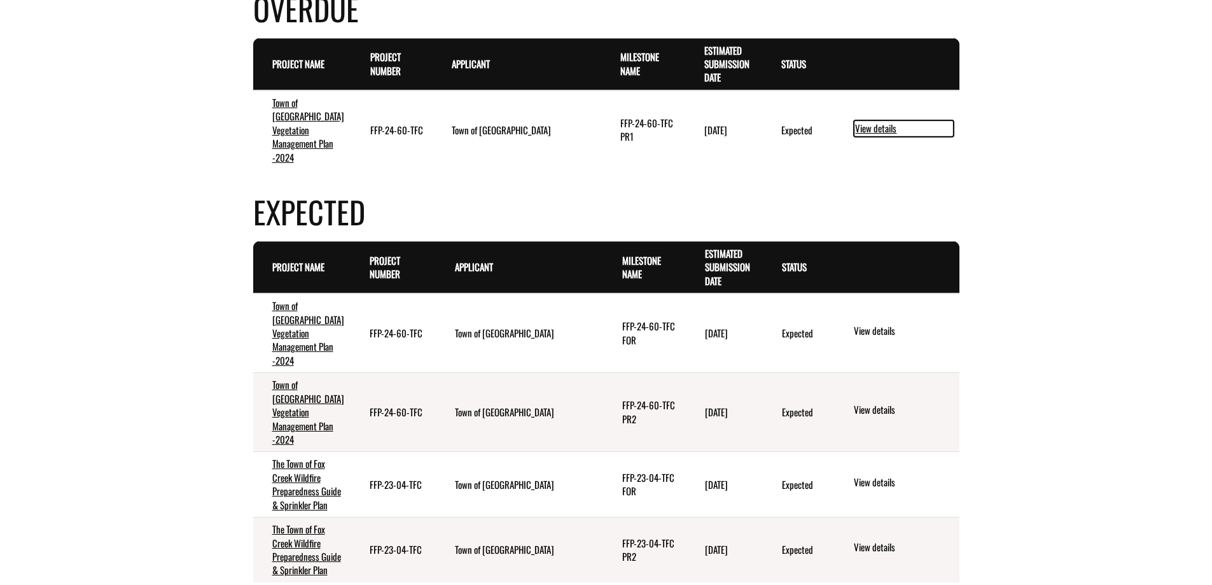
click at [883, 120] on link "View details" at bounding box center [904, 128] width 100 height 17
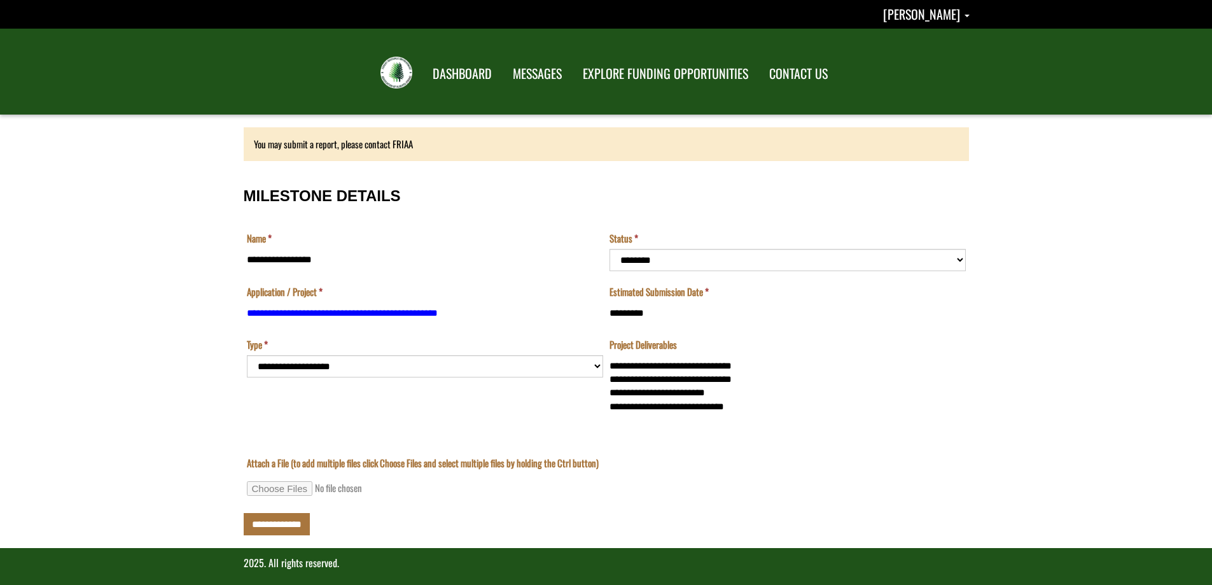
scroll to position [8, 0]
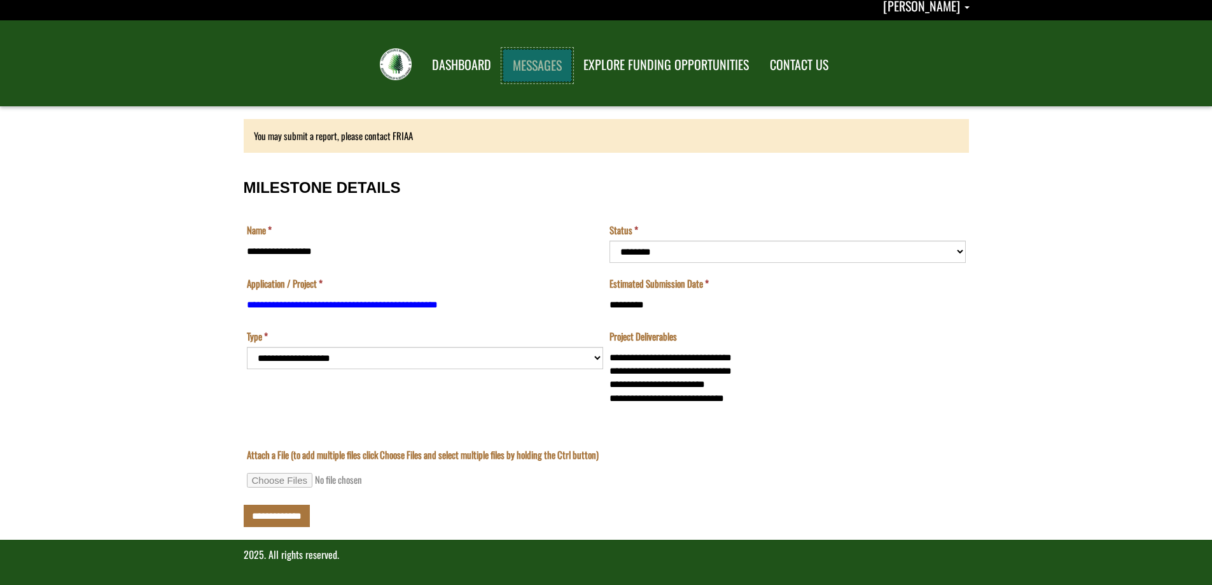
click at [521, 66] on link "MESSAGES" at bounding box center [537, 65] width 69 height 33
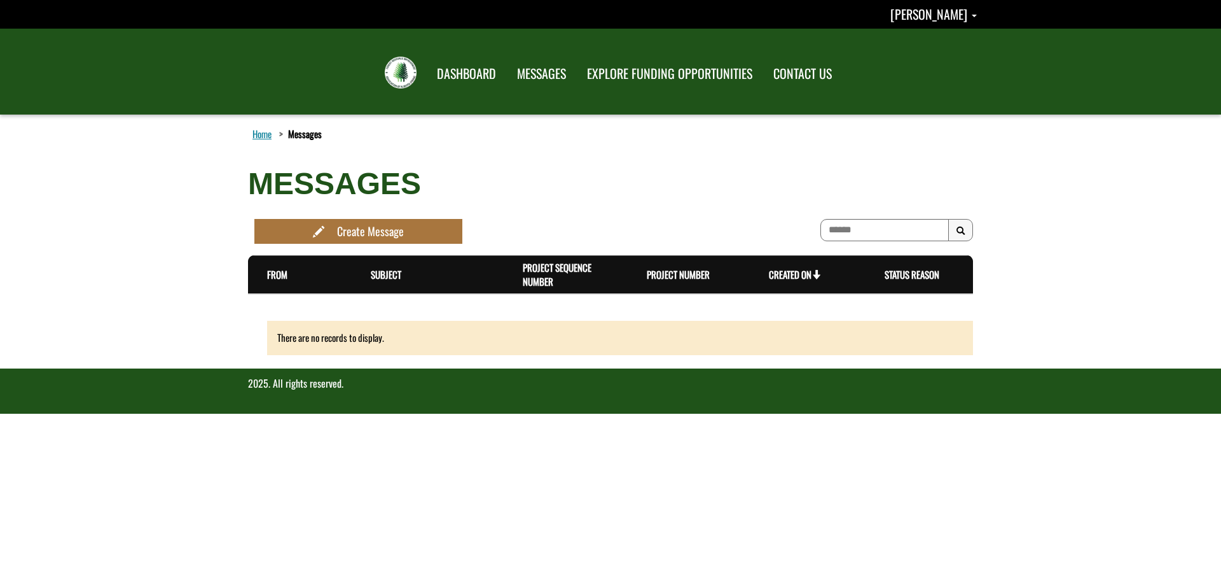
click at [422, 64] on div "FRIAA Submissions Portal" at bounding box center [403, 72] width 46 height 41
click at [473, 64] on link "DASHBOARD" at bounding box center [467, 73] width 80 height 33
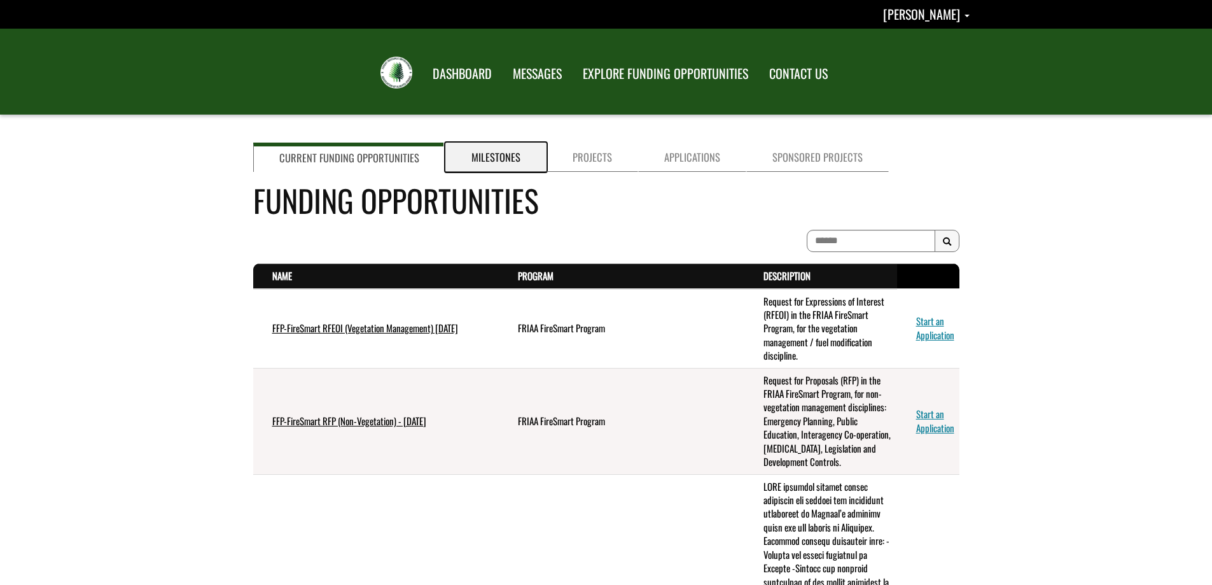
click at [485, 143] on link "Milestones" at bounding box center [495, 156] width 101 height 29
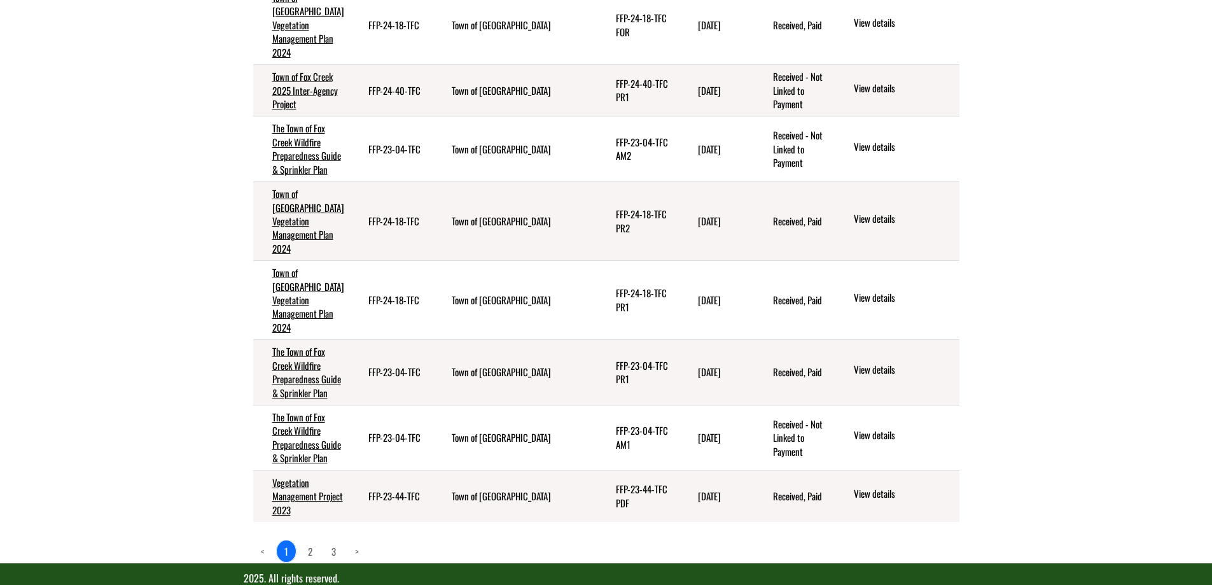
scroll to position [1052, 0]
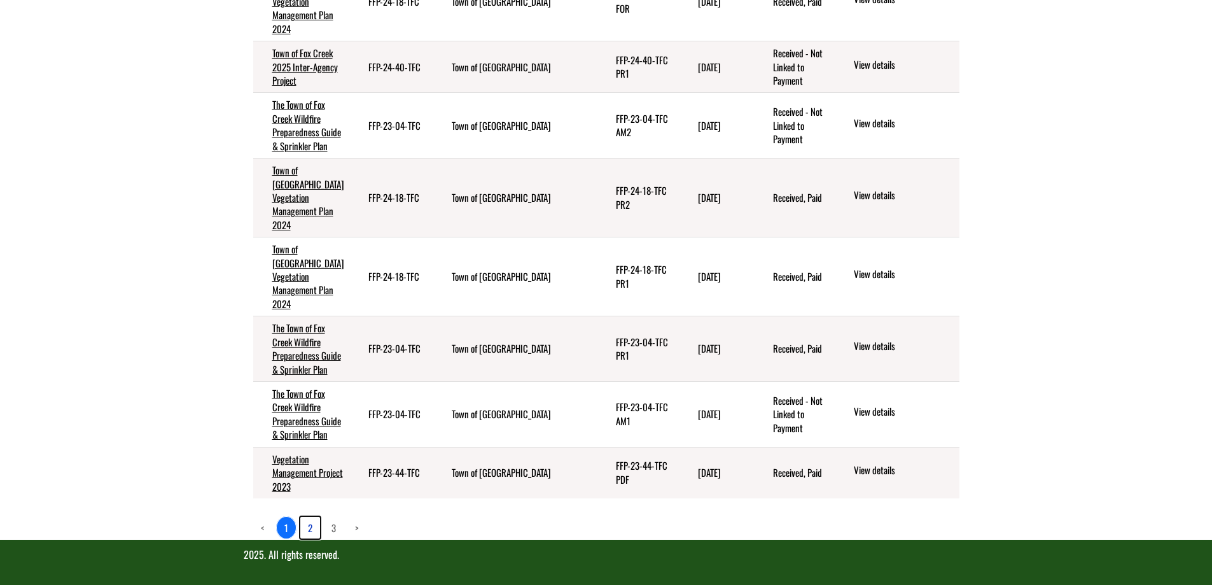
drag, startPoint x: 310, startPoint y: 528, endPoint x: 319, endPoint y: 527, distance: 9.6
click at [310, 527] on link "2" at bounding box center [310, 528] width 20 height 22
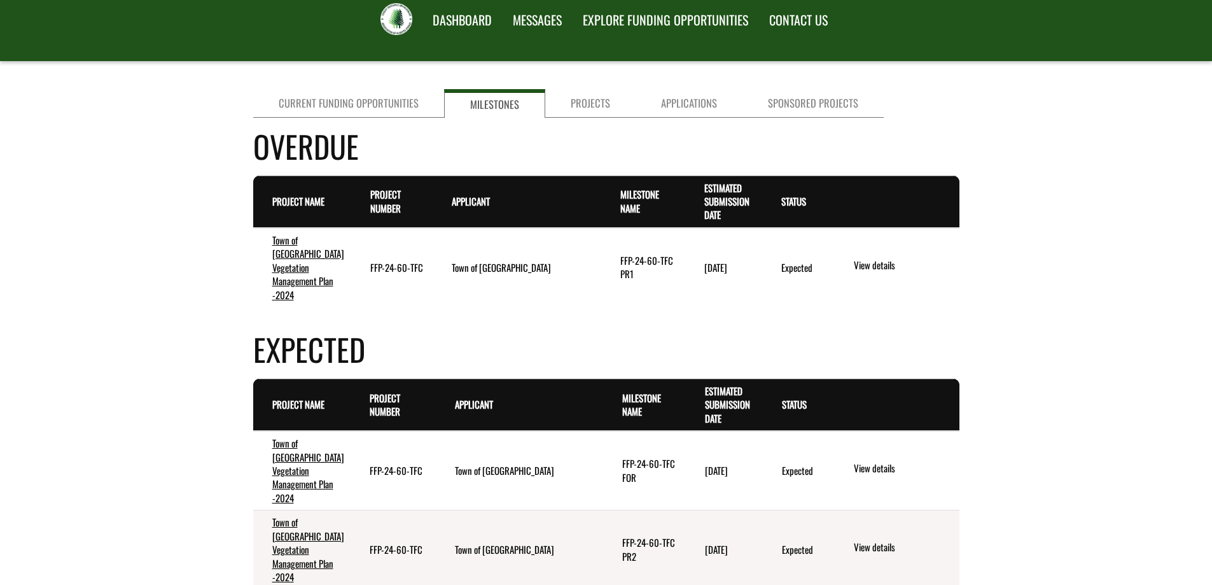
scroll to position [0, 0]
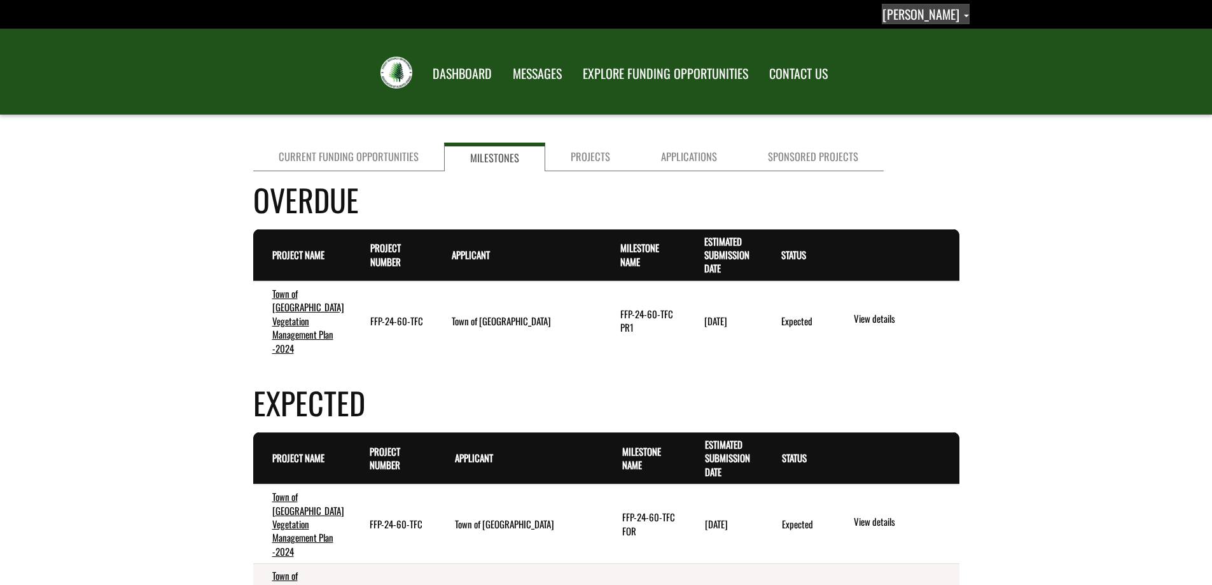
click at [926, 18] on span "[PERSON_NAME]" at bounding box center [920, 13] width 77 height 19
click at [905, 15] on span "[PERSON_NAME]" at bounding box center [920, 13] width 77 height 19
click at [901, 34] on link "Profile" at bounding box center [919, 37] width 99 height 17
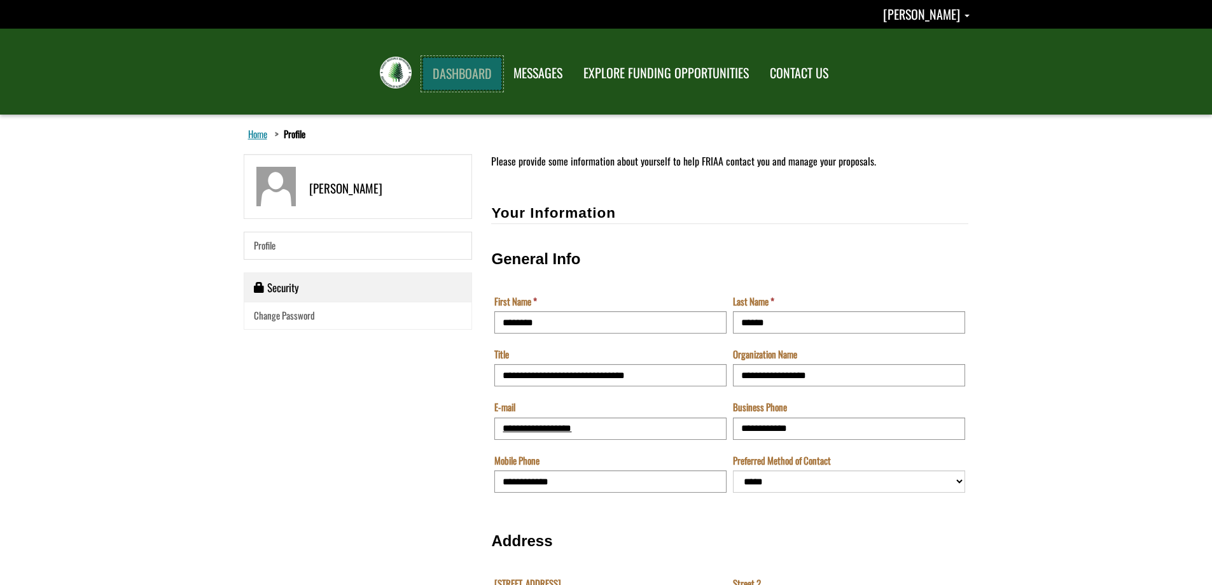
click at [472, 67] on link "DASHBOARD" at bounding box center [462, 73] width 80 height 33
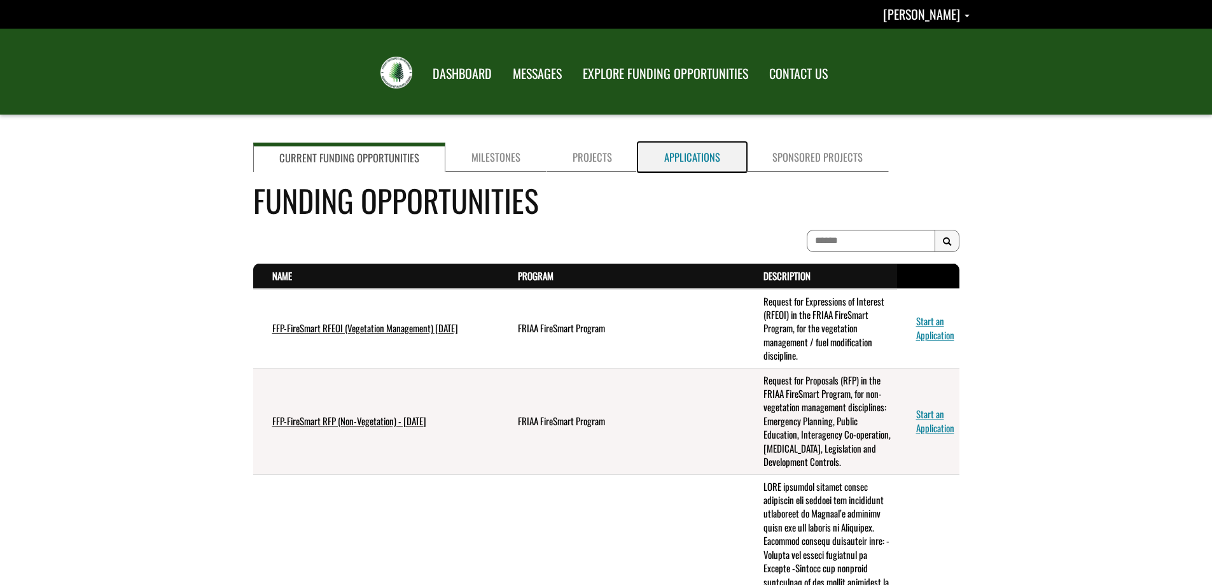
click at [701, 158] on link "Applications" at bounding box center [692, 156] width 108 height 29
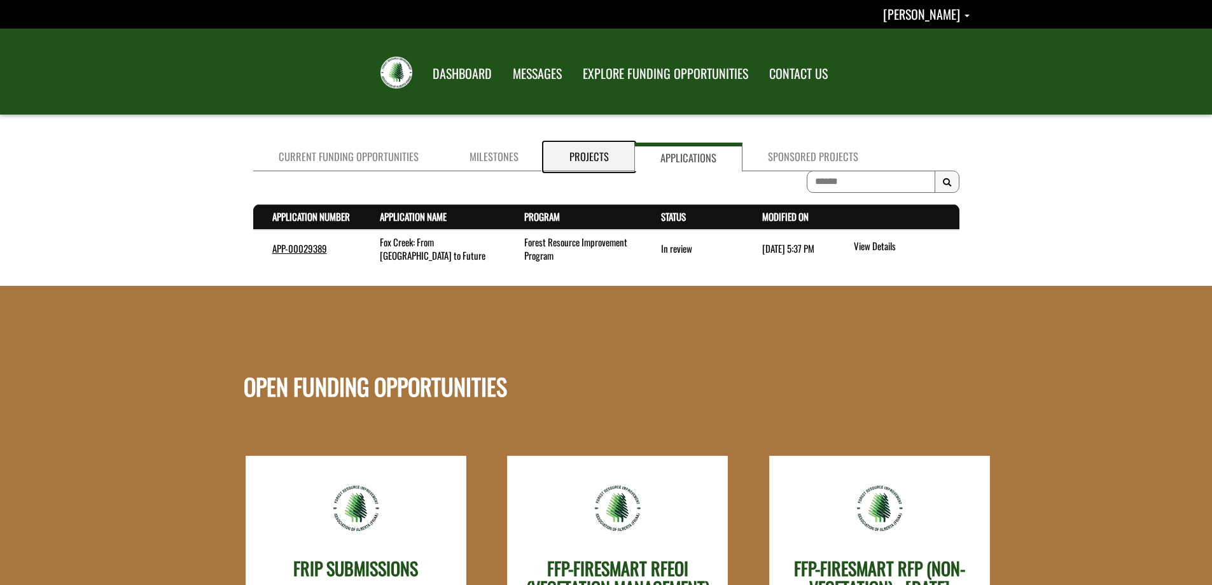
click at [571, 155] on link "Projects" at bounding box center [589, 156] width 90 height 29
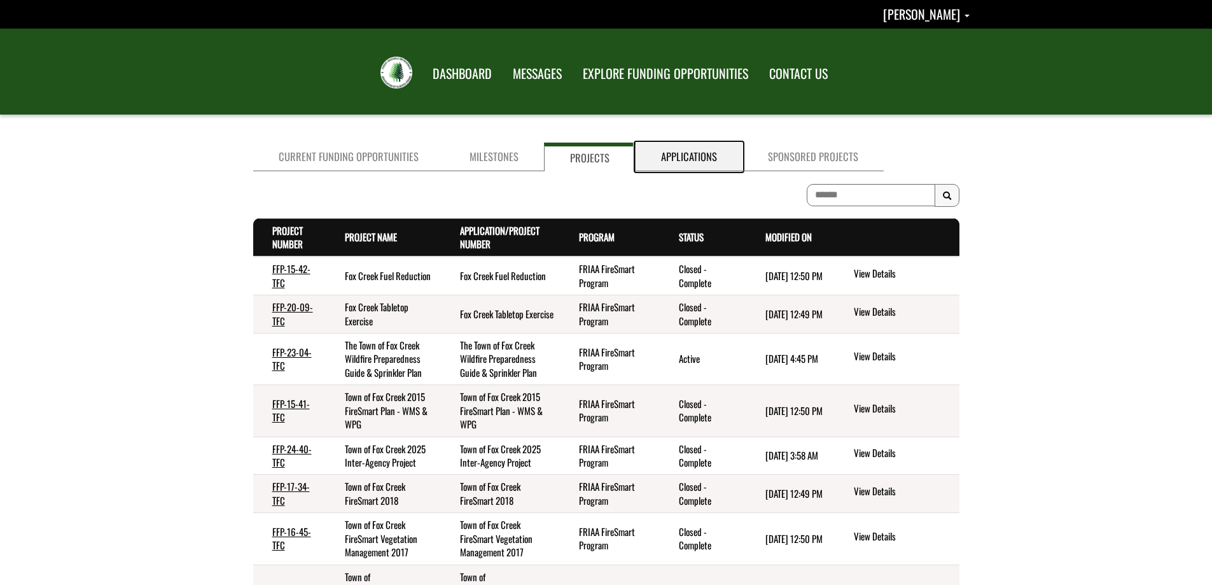
click at [669, 151] on link "Applications" at bounding box center [688, 156] width 107 height 29
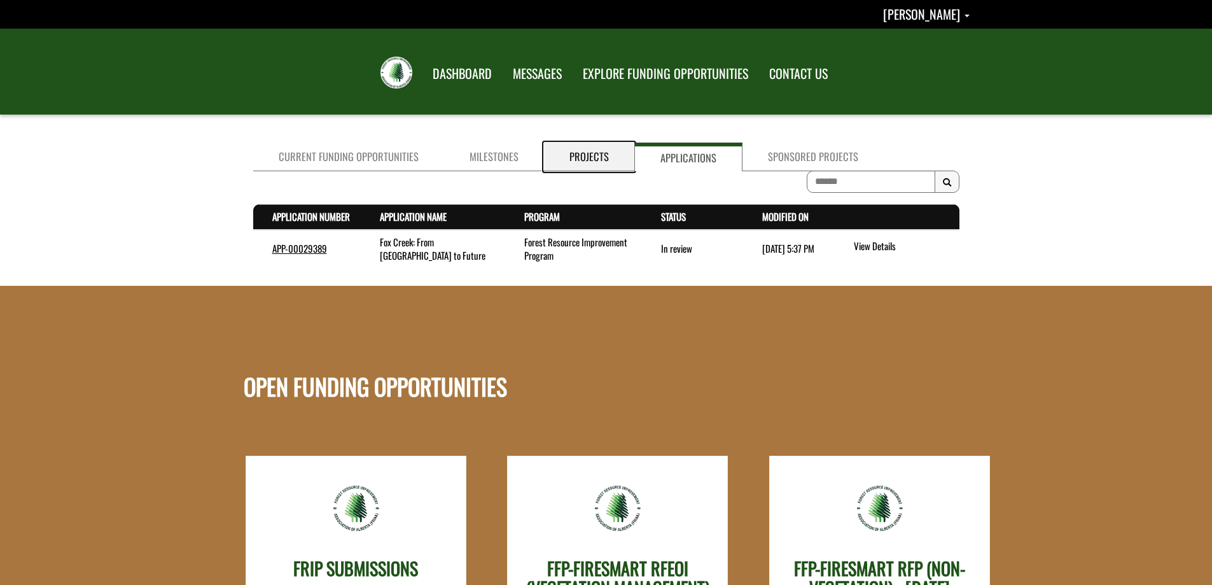
click at [594, 156] on link "Projects" at bounding box center [589, 156] width 90 height 29
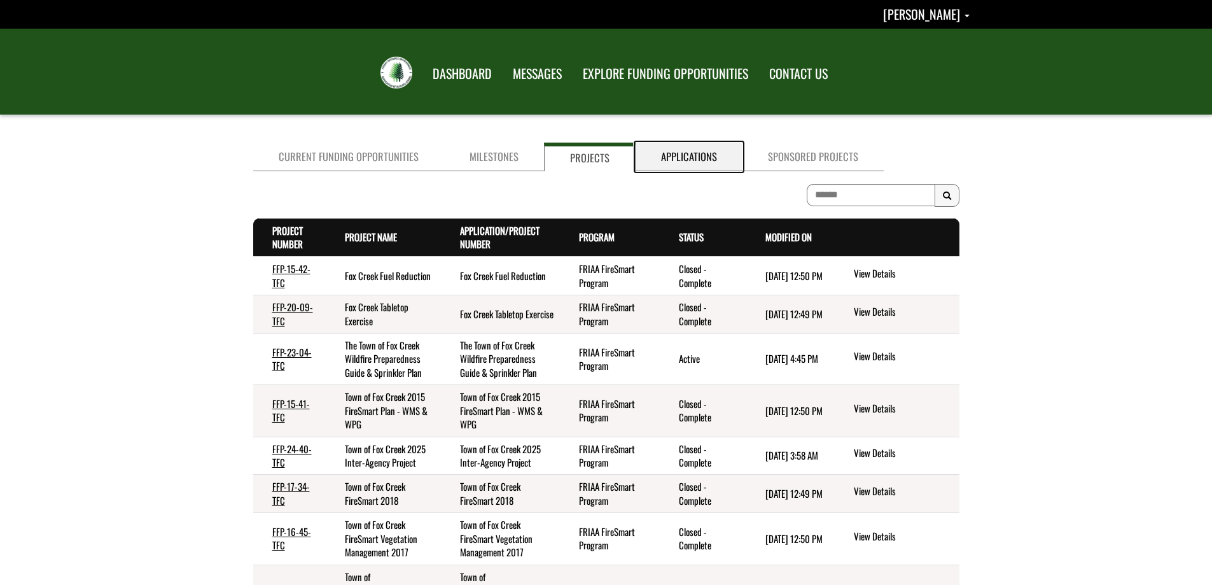
click at [672, 144] on link "Applications" at bounding box center [688, 156] width 107 height 29
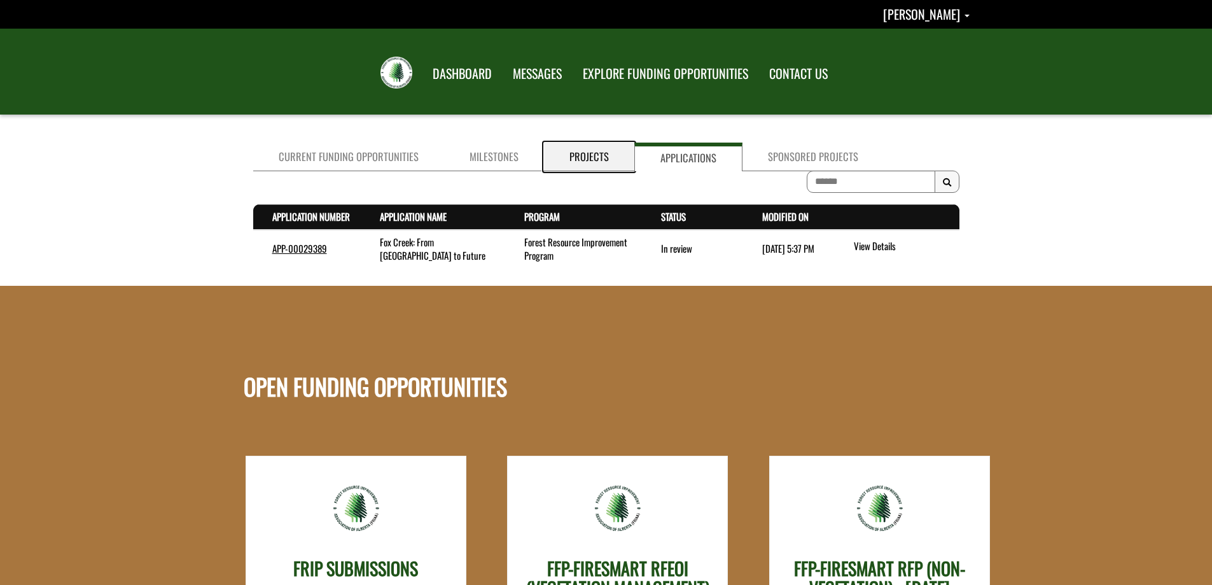
click at [587, 158] on link "Projects" at bounding box center [589, 156] width 90 height 29
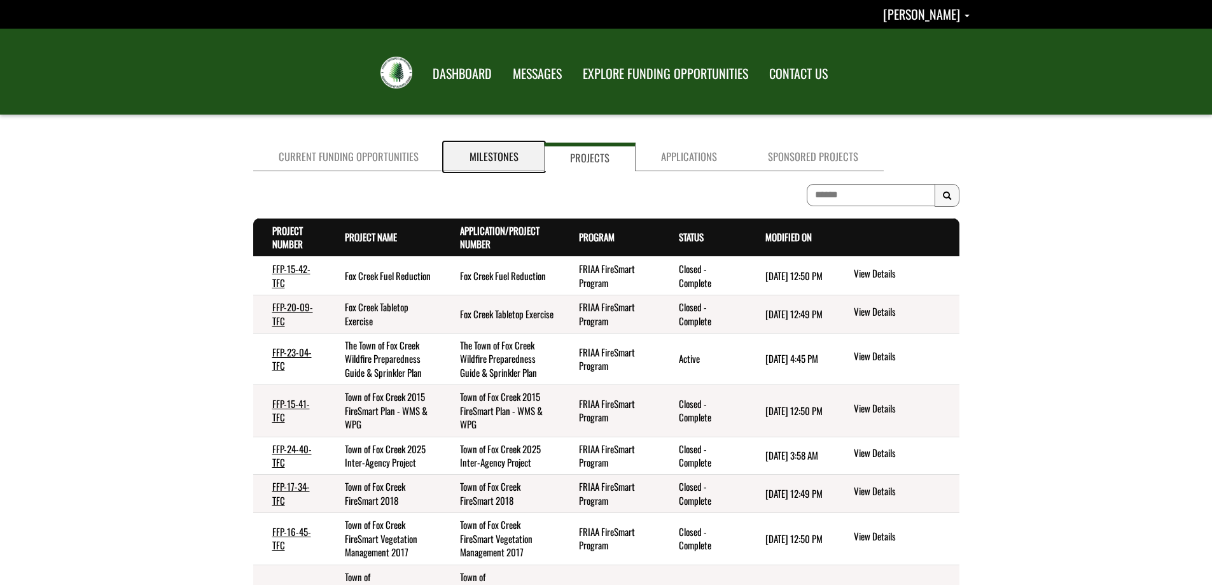
drag, startPoint x: 501, startPoint y: 163, endPoint x: 455, endPoint y: 154, distance: 46.2
click at [499, 162] on link "Milestones" at bounding box center [494, 156] width 100 height 29
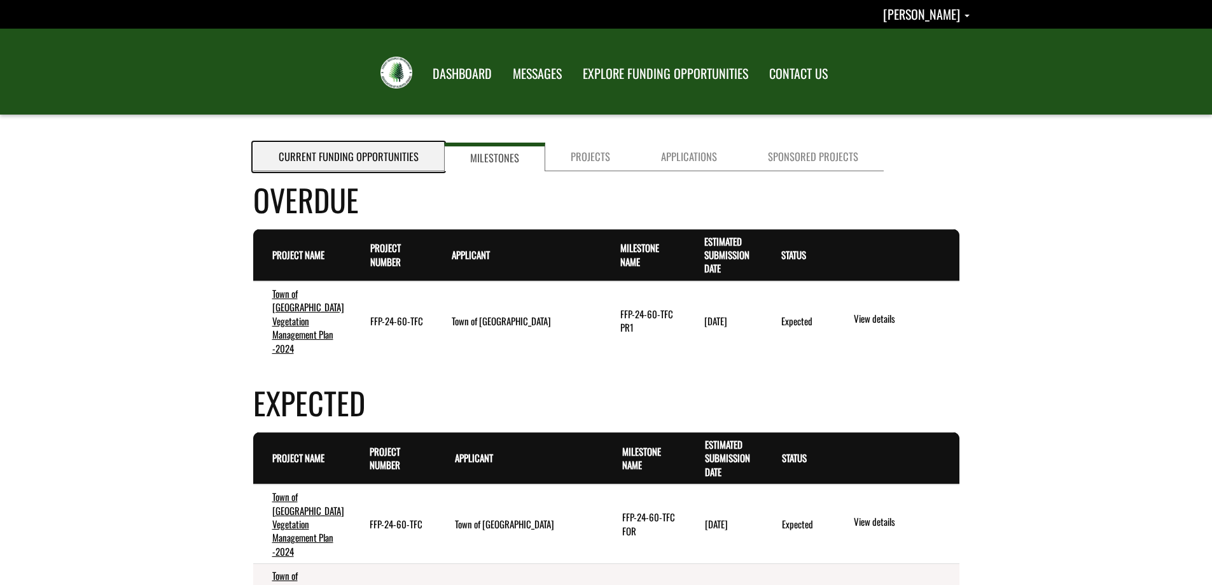
click at [391, 160] on link "Current Funding Opportunities" at bounding box center [348, 156] width 191 height 29
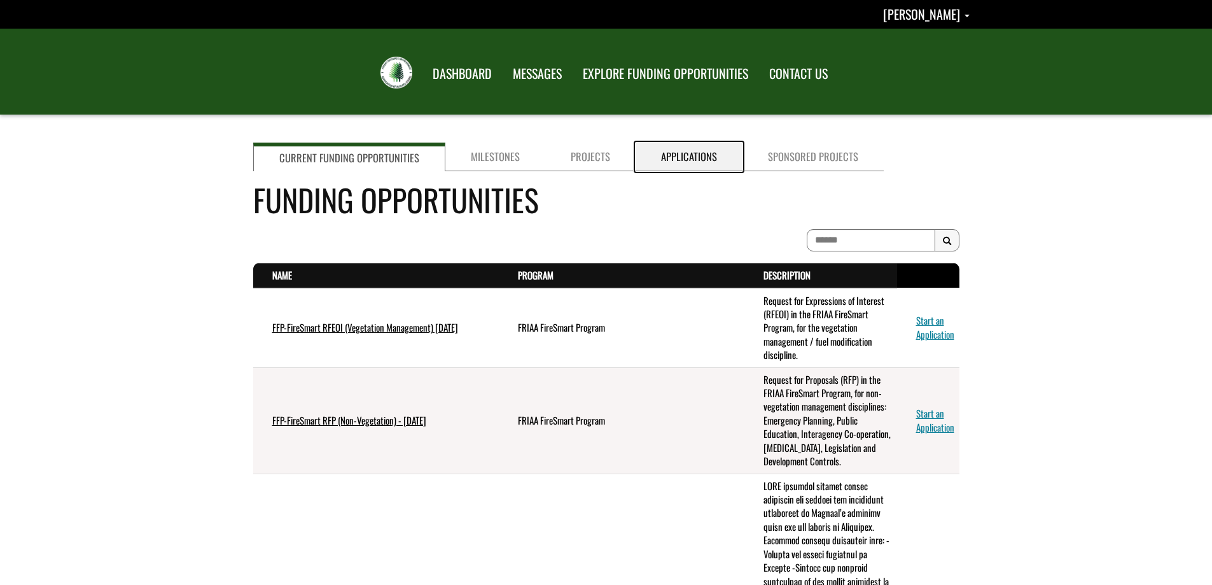
click at [663, 152] on link "Applications" at bounding box center [688, 156] width 107 height 29
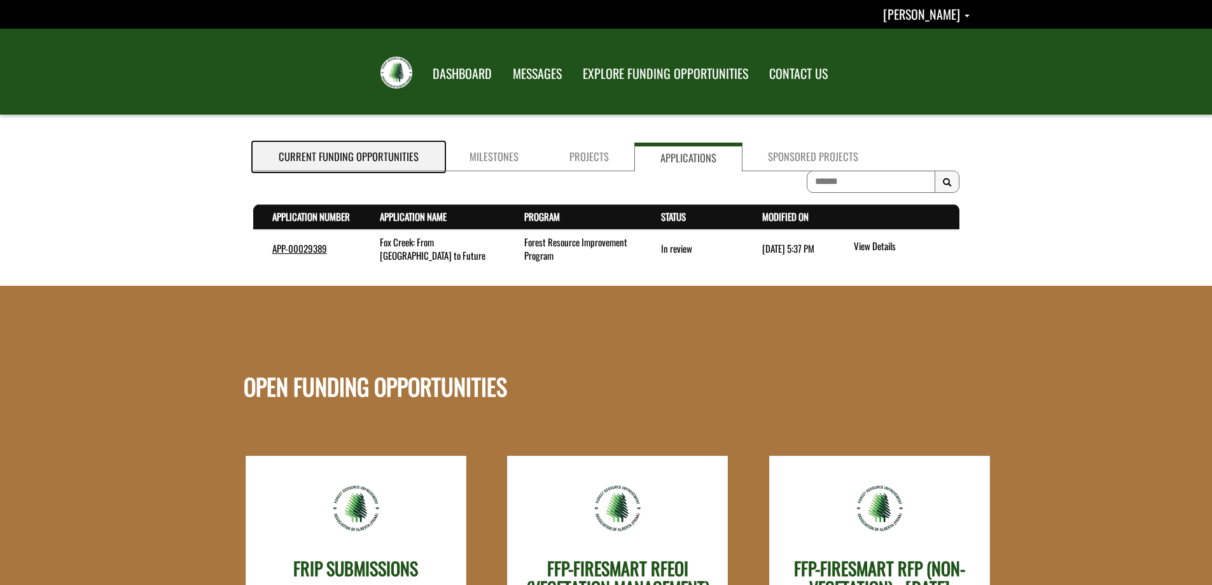
click at [354, 156] on link "Current Funding Opportunities" at bounding box center [348, 156] width 191 height 29
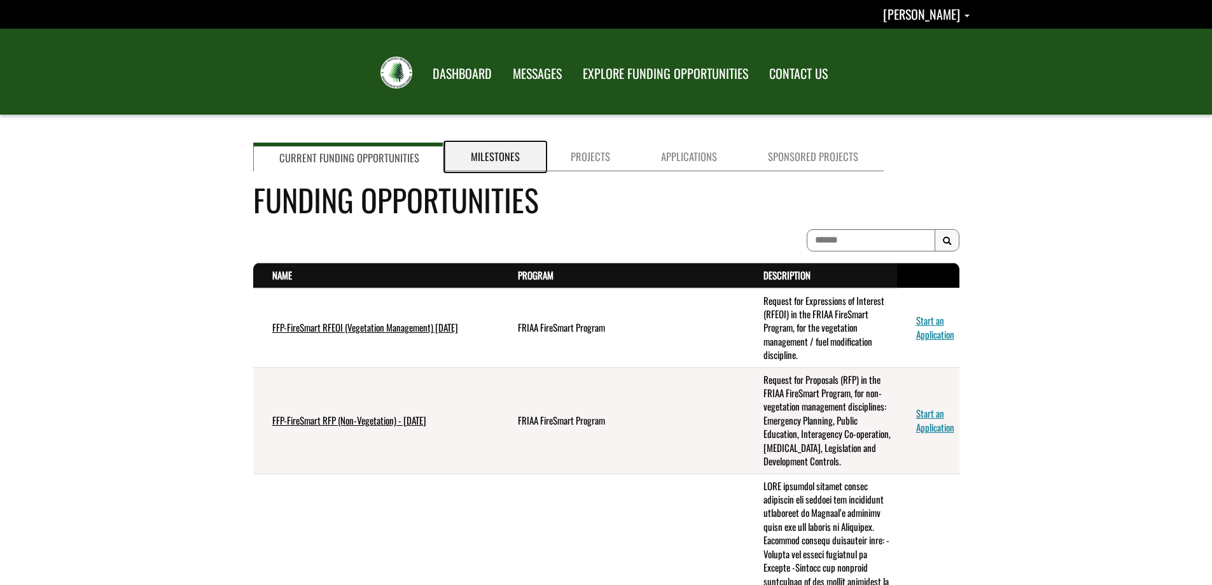
click at [462, 160] on link "Milestones" at bounding box center [495, 156] width 100 height 29
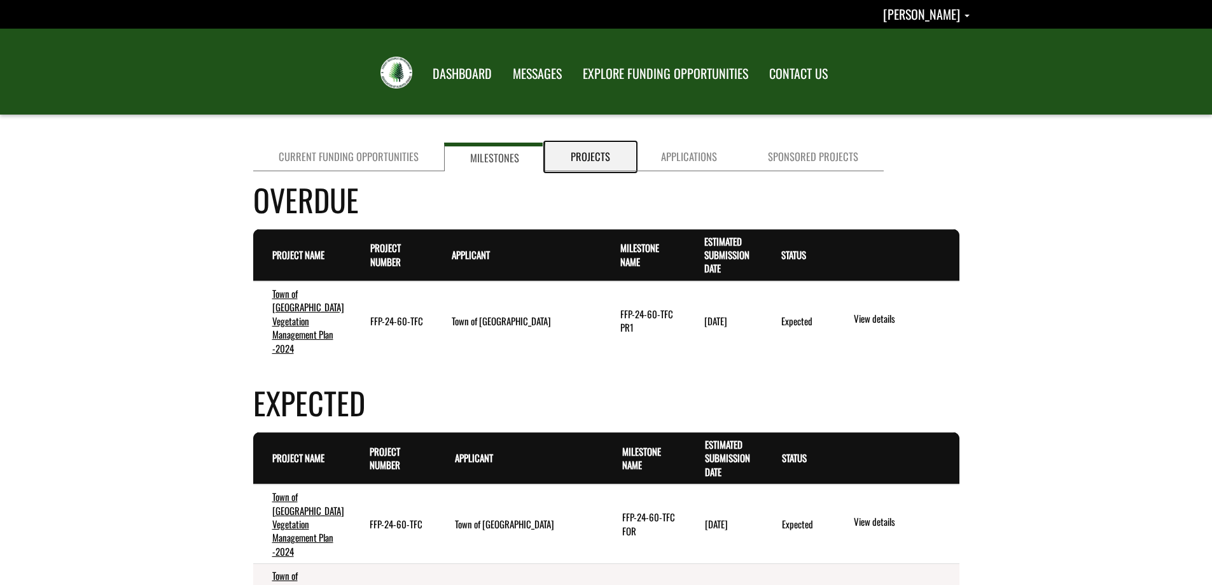
click at [564, 149] on link "Projects" at bounding box center [590, 156] width 90 height 29
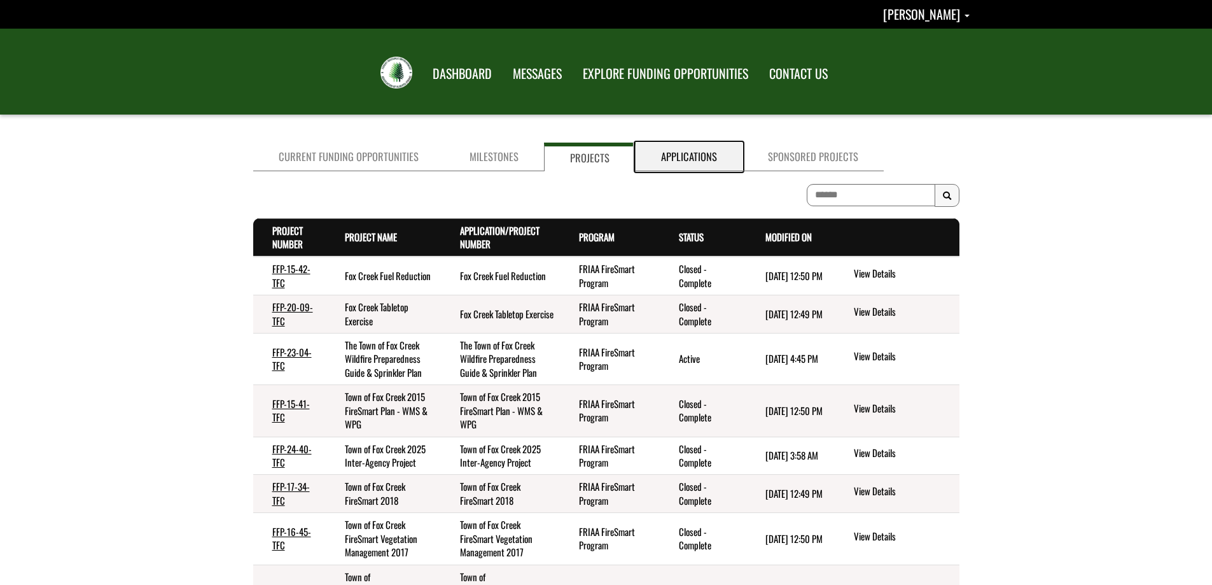
drag, startPoint x: 681, startPoint y: 153, endPoint x: 658, endPoint y: 157, distance: 23.2
click at [681, 153] on link "Applications" at bounding box center [688, 156] width 107 height 29
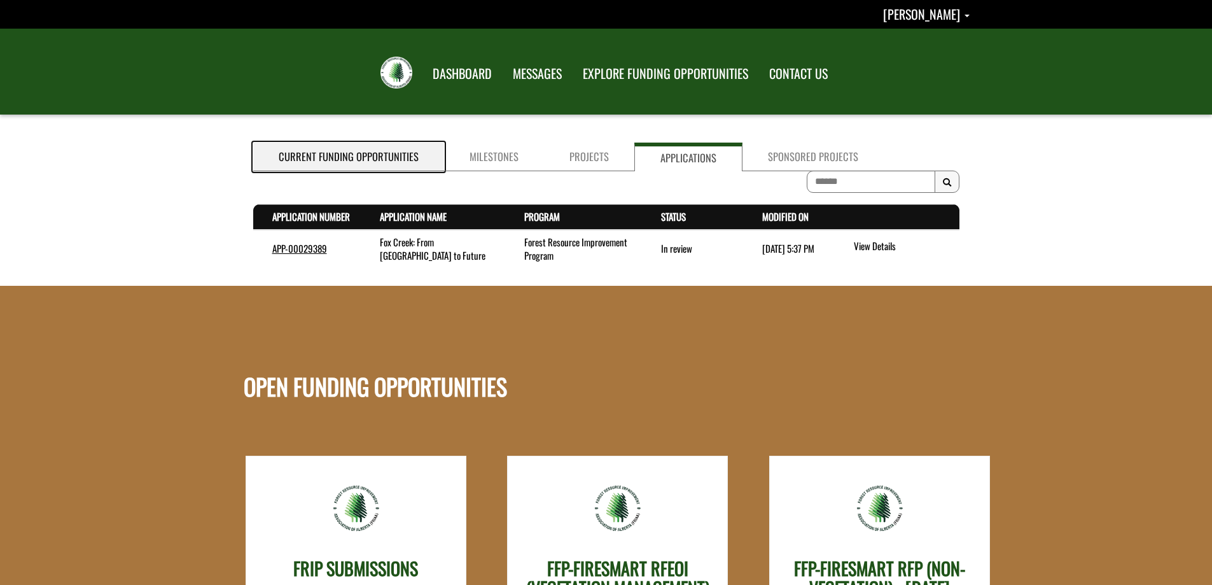
click at [364, 156] on link "Current Funding Opportunities" at bounding box center [348, 156] width 191 height 29
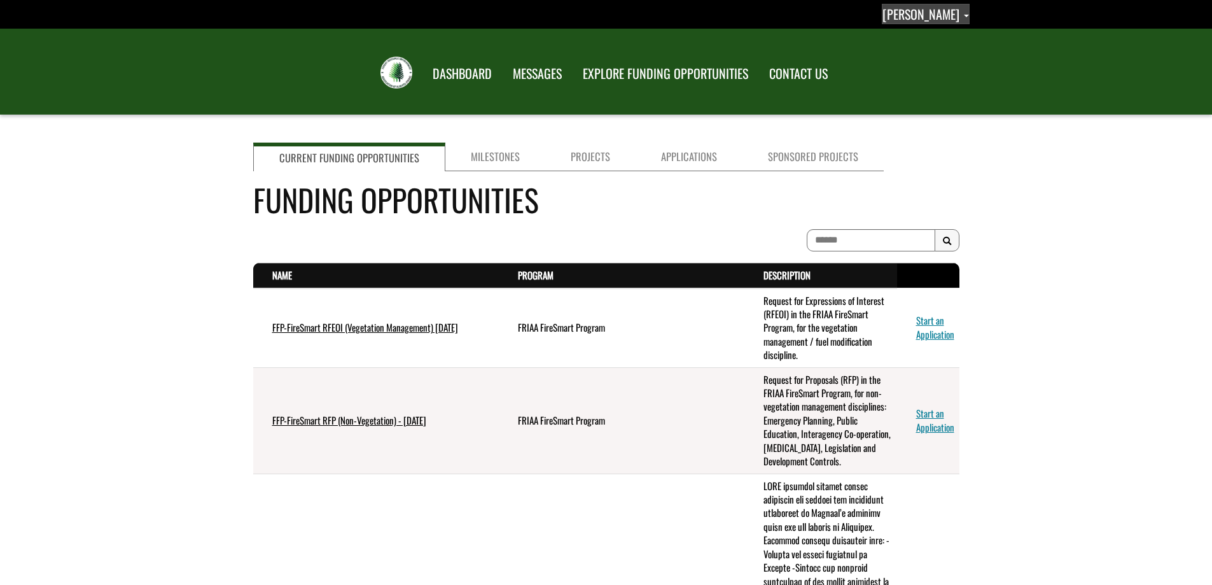
click at [936, 18] on span "[PERSON_NAME]" at bounding box center [920, 13] width 77 height 19
click at [901, 66] on link "Sign out" at bounding box center [919, 67] width 99 height 17
